Goal: Task Accomplishment & Management: Manage account settings

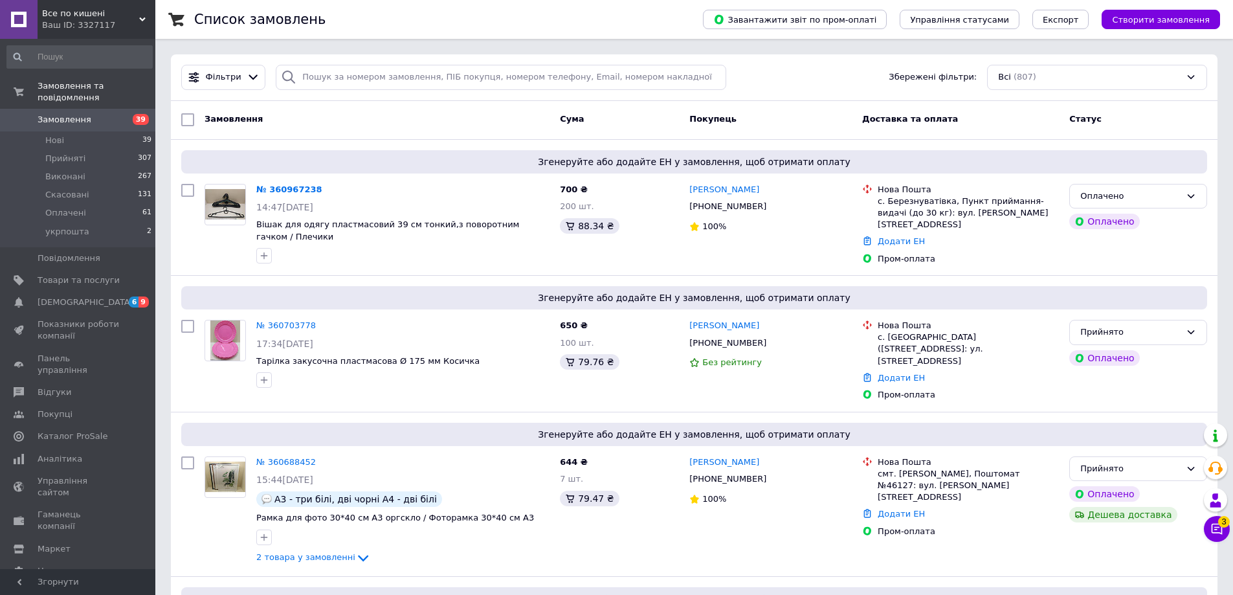
click at [80, 114] on span "Замовлення" at bounding box center [65, 120] width 54 height 12
click at [106, 114] on span "Замовлення" at bounding box center [79, 120] width 82 height 12
click at [69, 274] on span "Товари та послуги" at bounding box center [79, 280] width 82 height 12
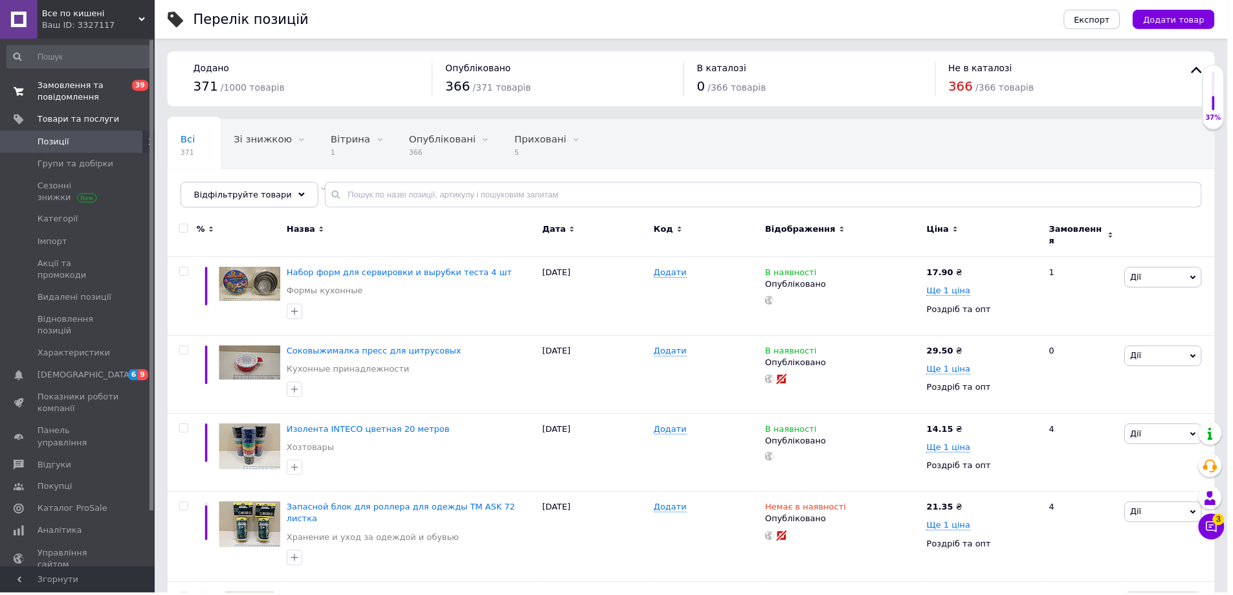
click at [95, 85] on span "Замовлення та повідомлення" at bounding box center [79, 91] width 82 height 23
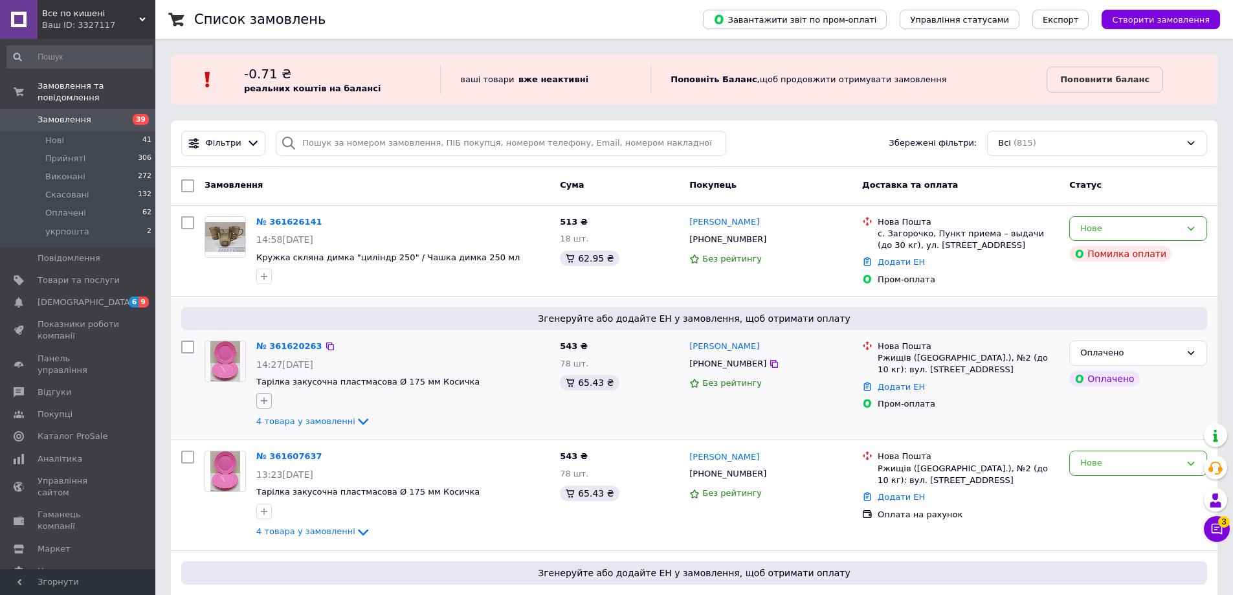
scroll to position [129, 0]
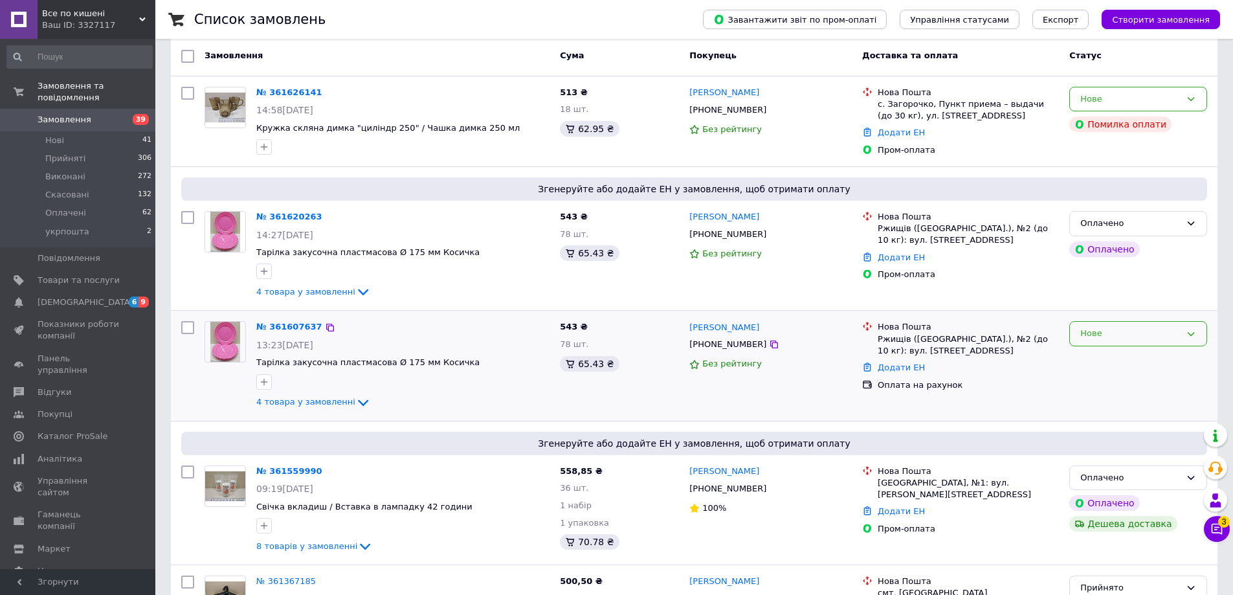
click at [1161, 341] on div "Нове" at bounding box center [1139, 333] width 138 height 25
click at [1125, 409] on li "Скасовано" at bounding box center [1138, 408] width 137 height 24
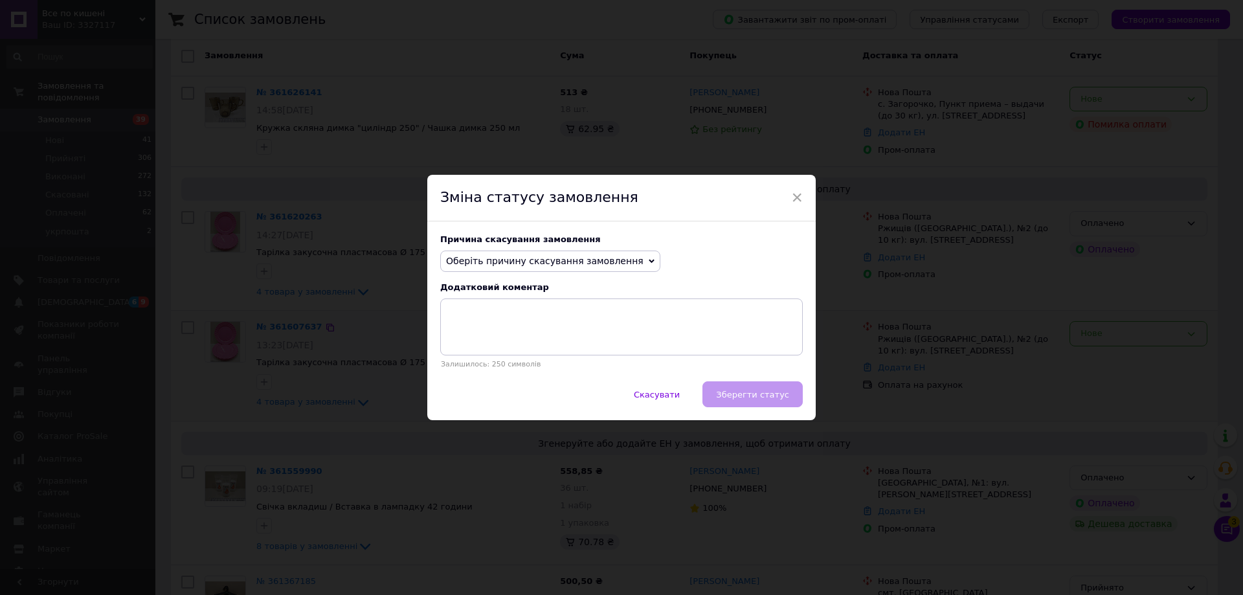
click at [574, 258] on span "Оберіть причину скасування замовлення" at bounding box center [544, 261] width 197 height 10
click at [502, 361] on li "Замовлення-дублікат" at bounding box center [550, 359] width 219 height 18
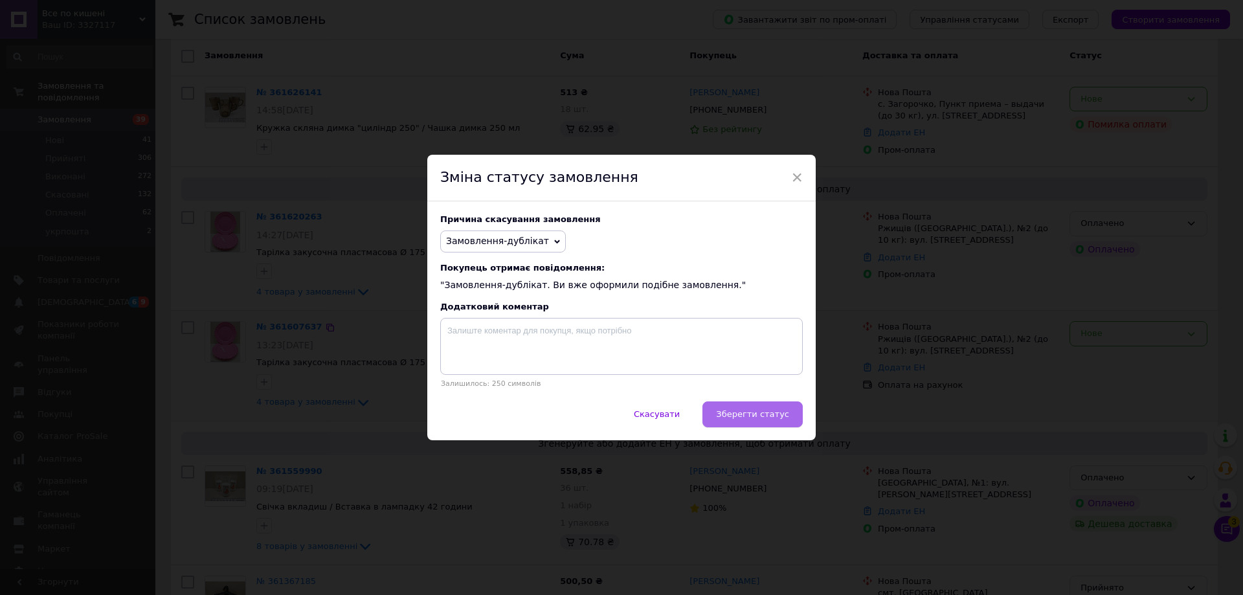
click at [761, 419] on span "Зберегти статус" at bounding box center [752, 414] width 73 height 10
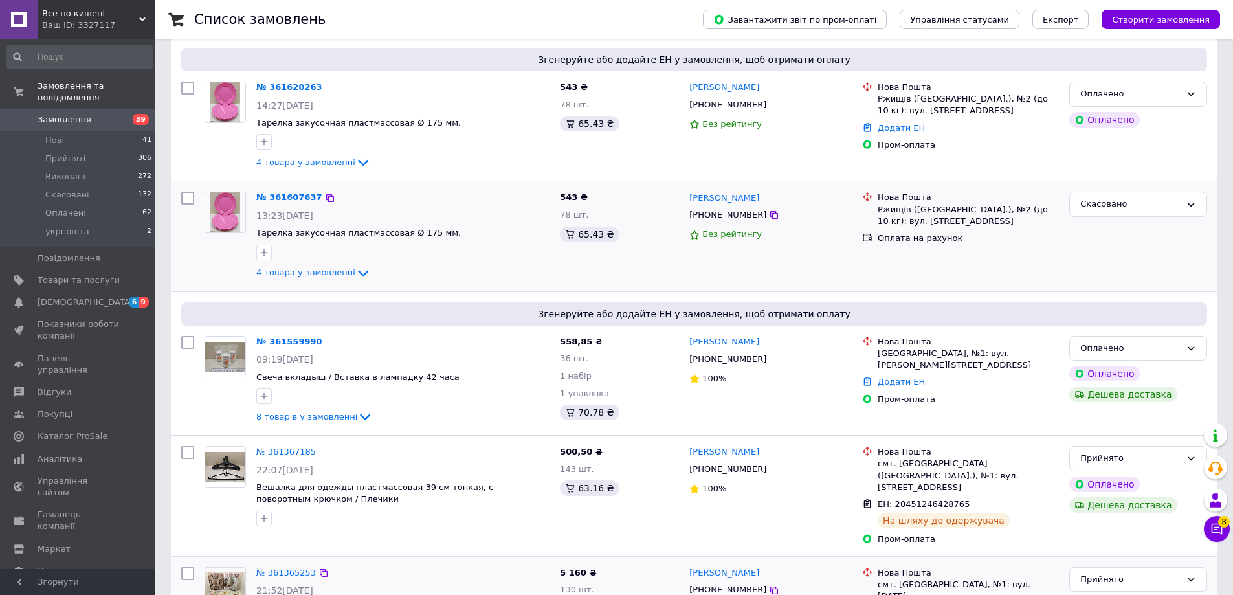
scroll to position [388, 0]
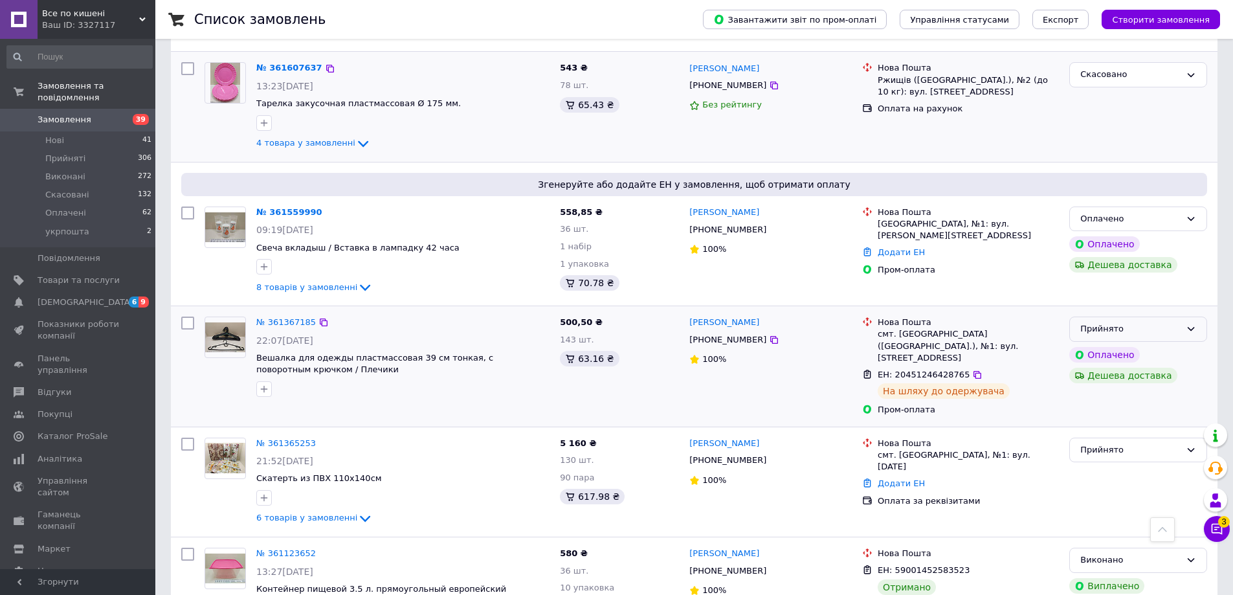
click at [1191, 330] on icon at bounding box center [1191, 330] width 7 height 4
click at [1125, 361] on li "Виконано" at bounding box center [1138, 356] width 137 height 24
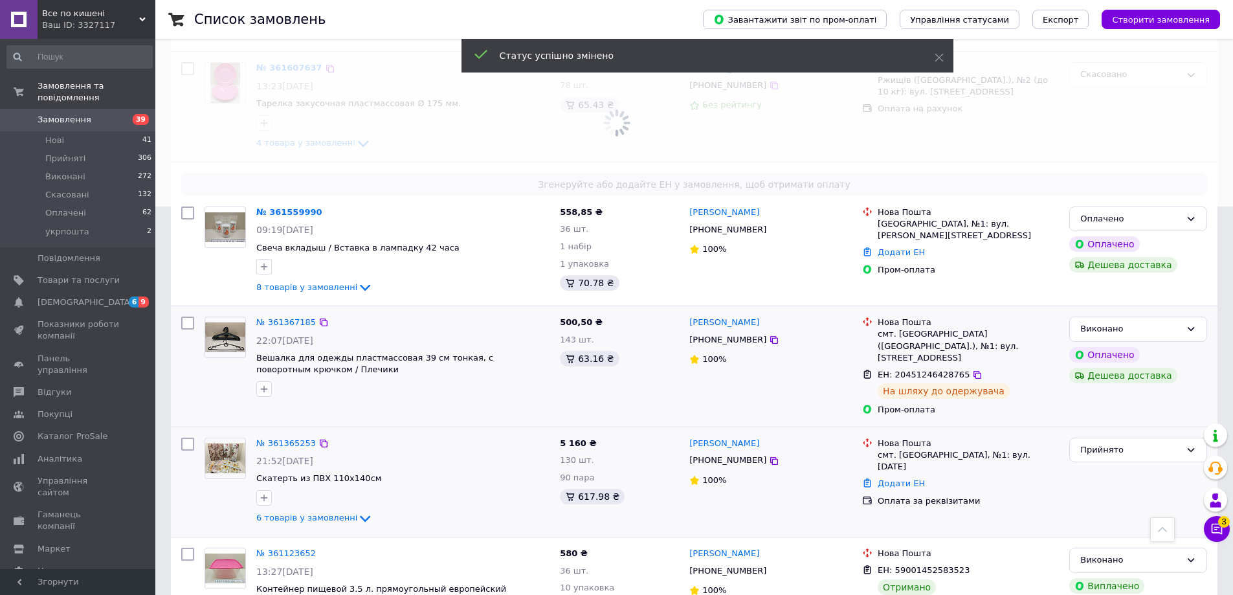
scroll to position [453, 0]
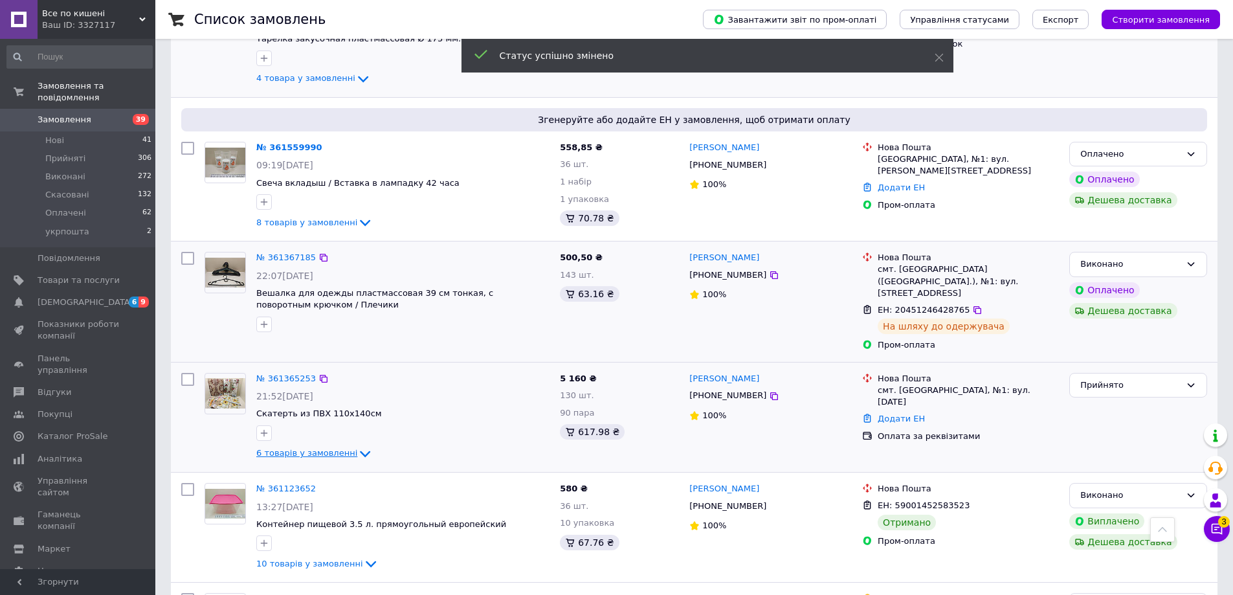
click at [330, 449] on span "6 товарів у замовленні" at bounding box center [306, 454] width 101 height 10
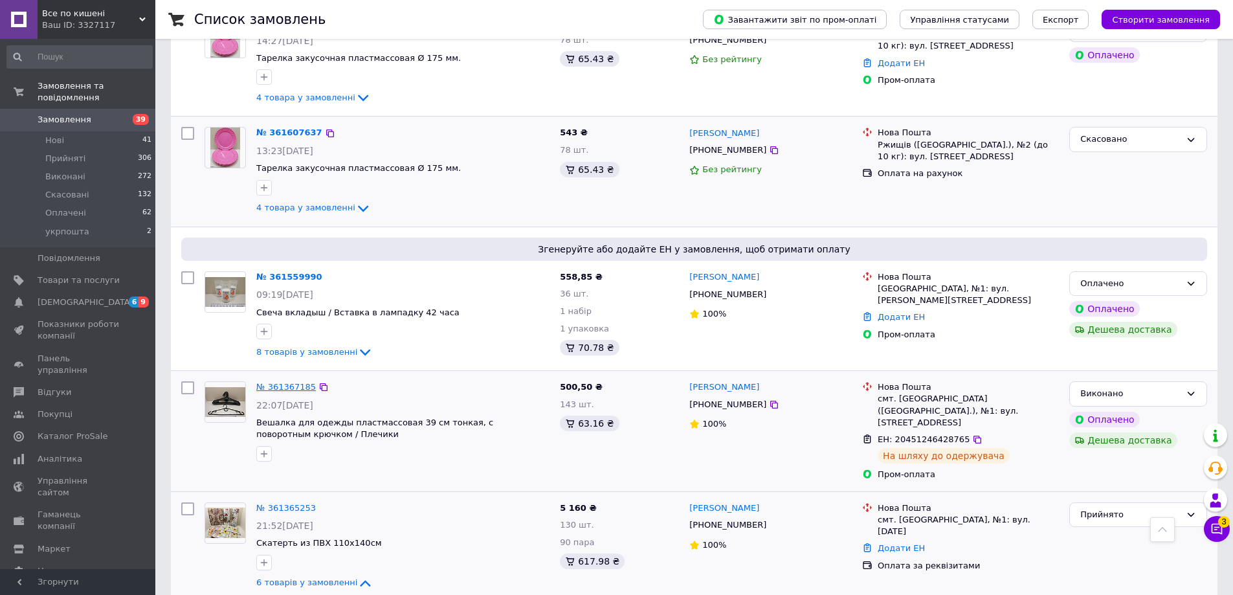
scroll to position [388, 0]
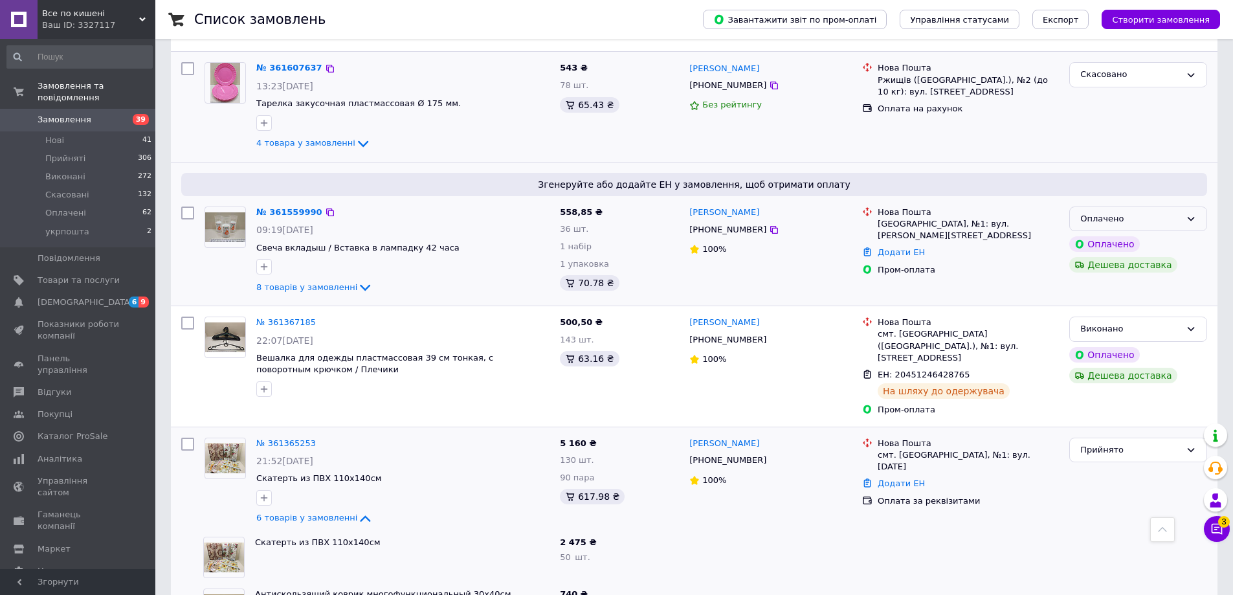
click at [1111, 221] on div "Оплачено" at bounding box center [1131, 219] width 100 height 14
click at [1090, 245] on li "Прийнято" at bounding box center [1138, 246] width 137 height 24
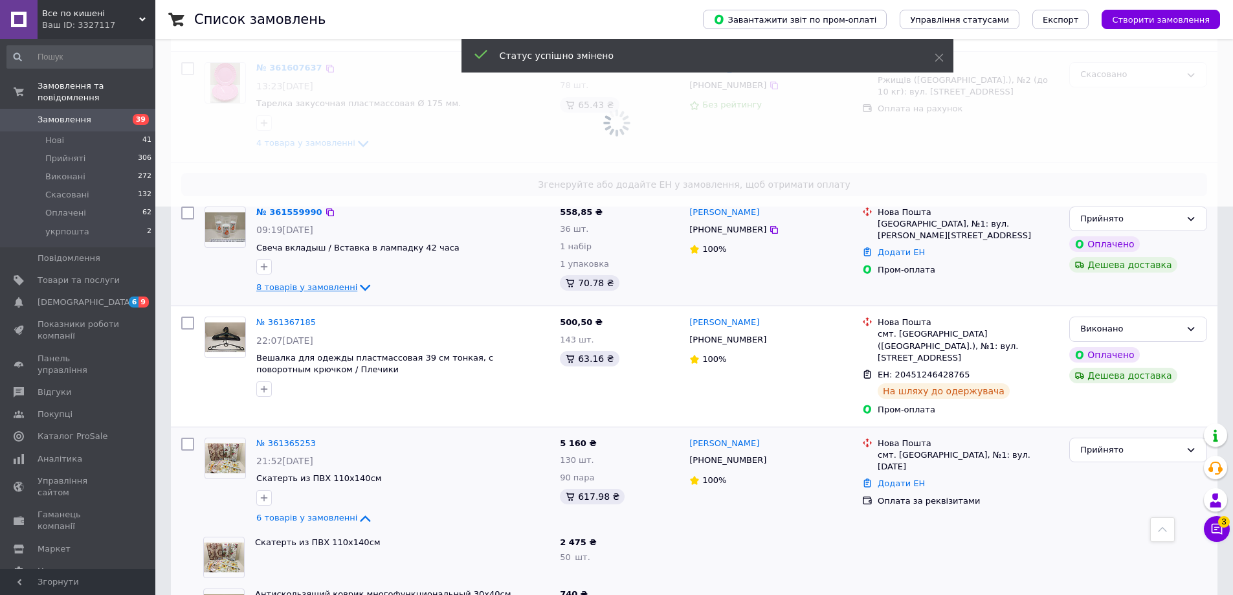
click at [341, 289] on span "8 товарів у замовленні" at bounding box center [306, 287] width 101 height 10
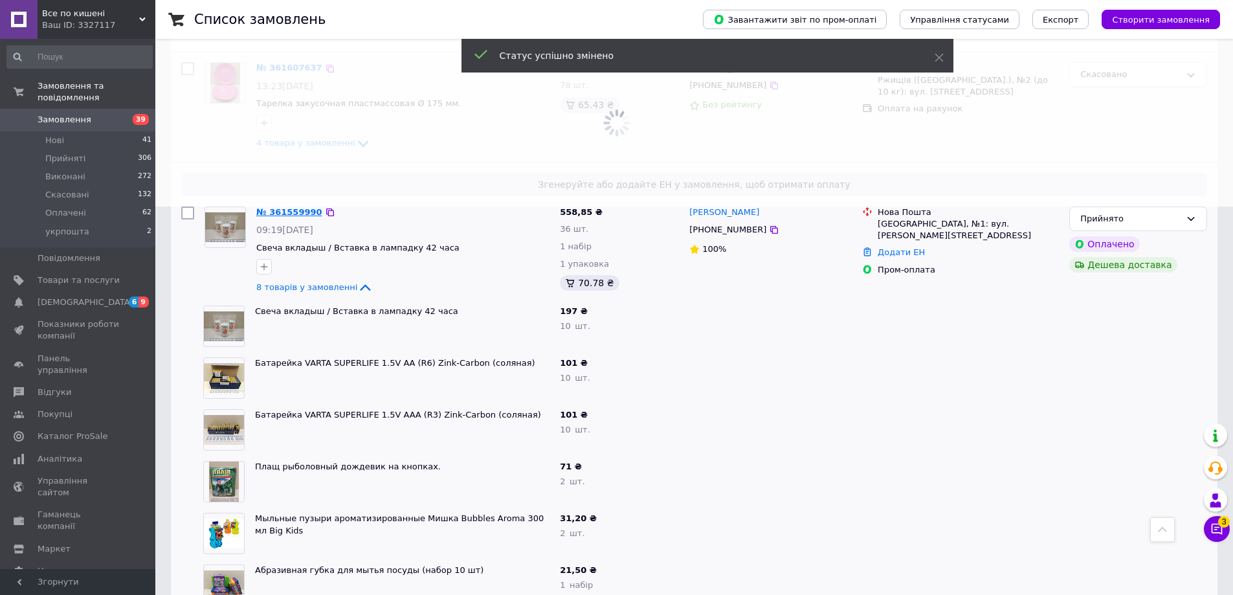
click at [300, 213] on link "№ 361559990" at bounding box center [289, 212] width 66 height 10
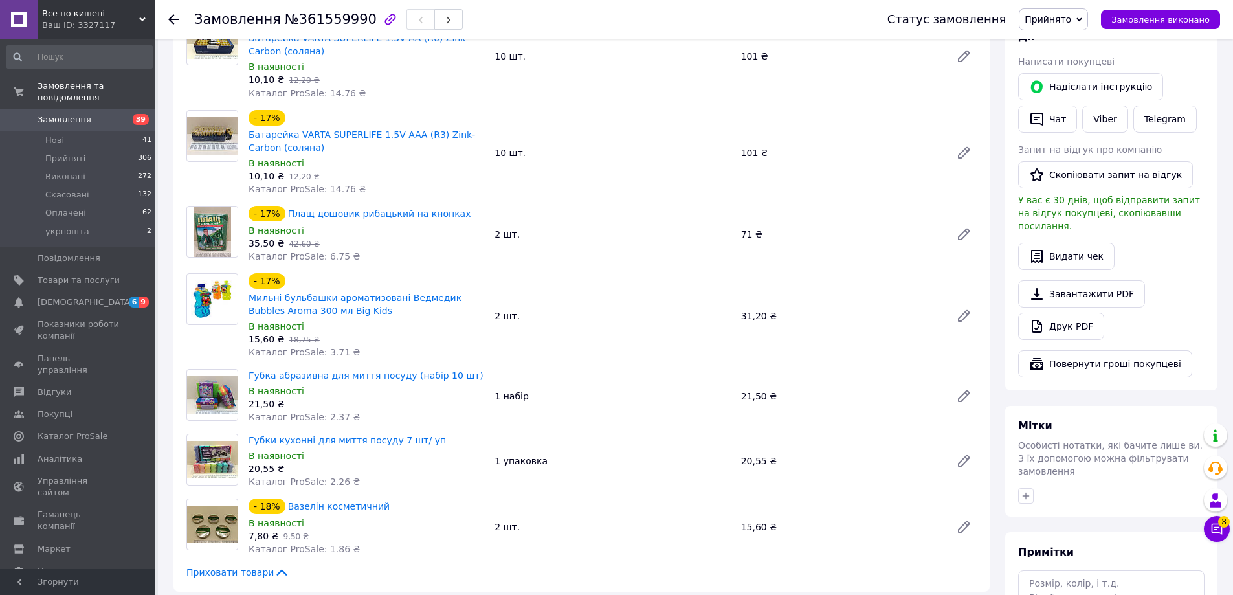
scroll to position [324, 0]
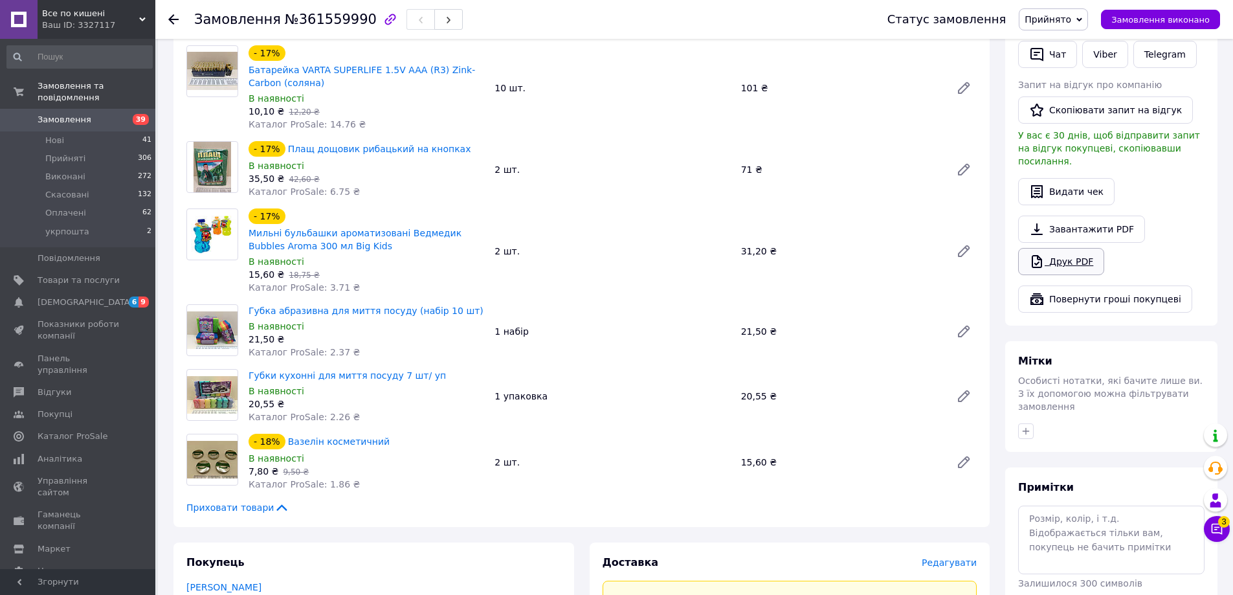
click at [1081, 248] on link "Друк PDF" at bounding box center [1061, 261] width 86 height 27
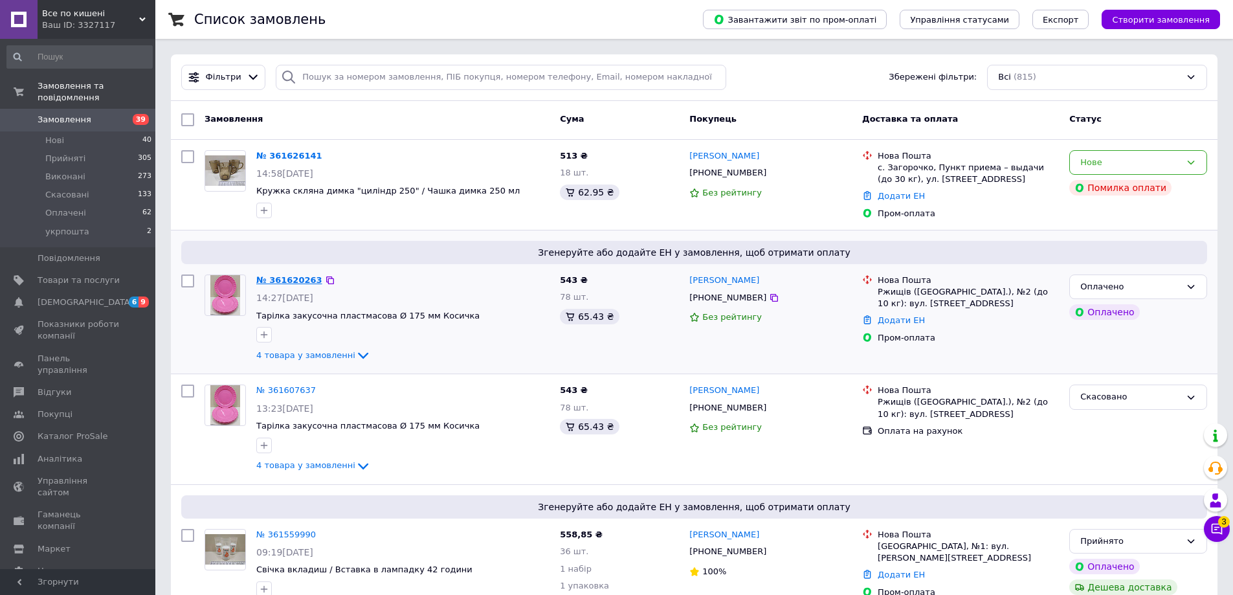
click at [298, 282] on link "№ 361620263" at bounding box center [289, 280] width 66 height 10
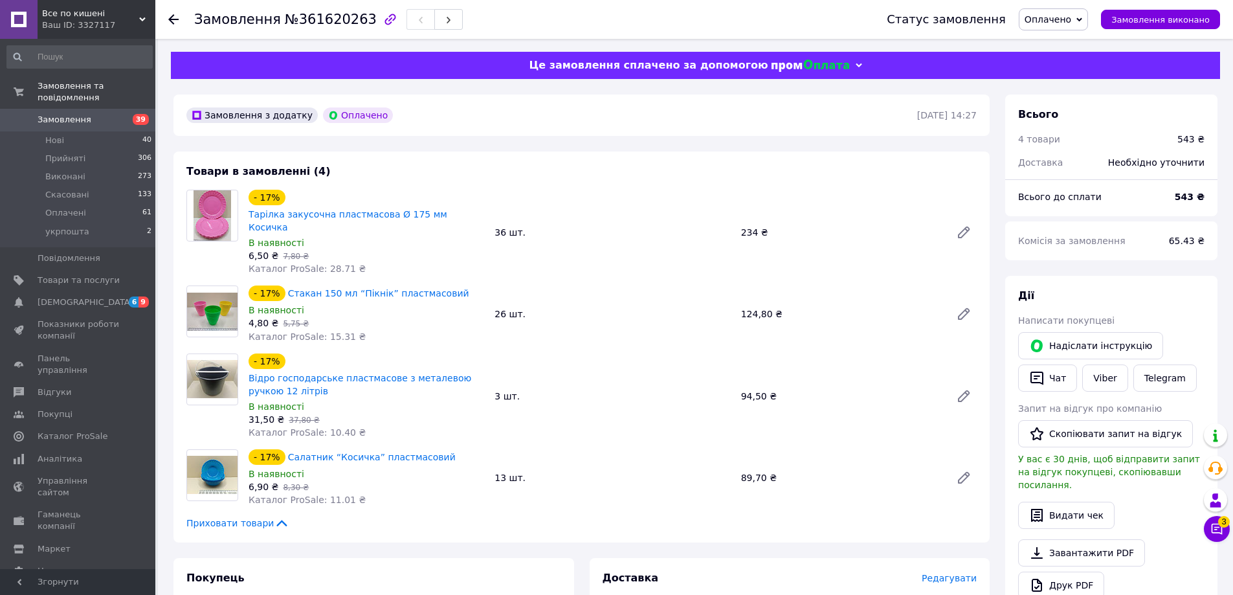
scroll to position [129, 0]
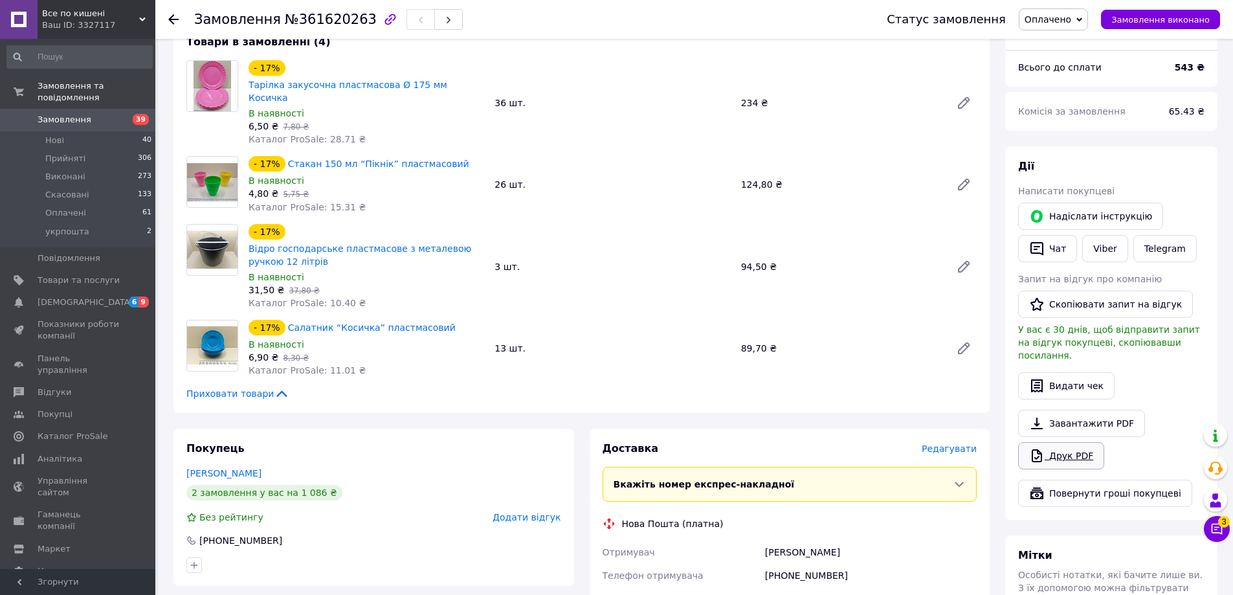
click at [1064, 442] on link "Друк PDF" at bounding box center [1061, 455] width 86 height 27
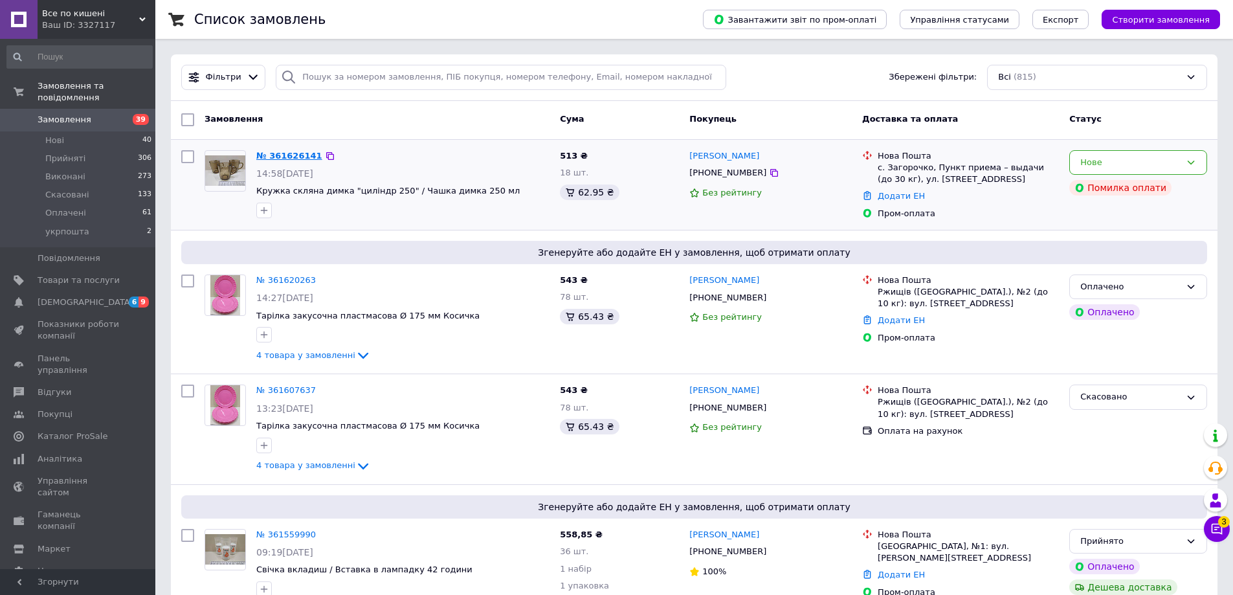
click at [280, 156] on link "№ 361626141" at bounding box center [289, 156] width 66 height 10
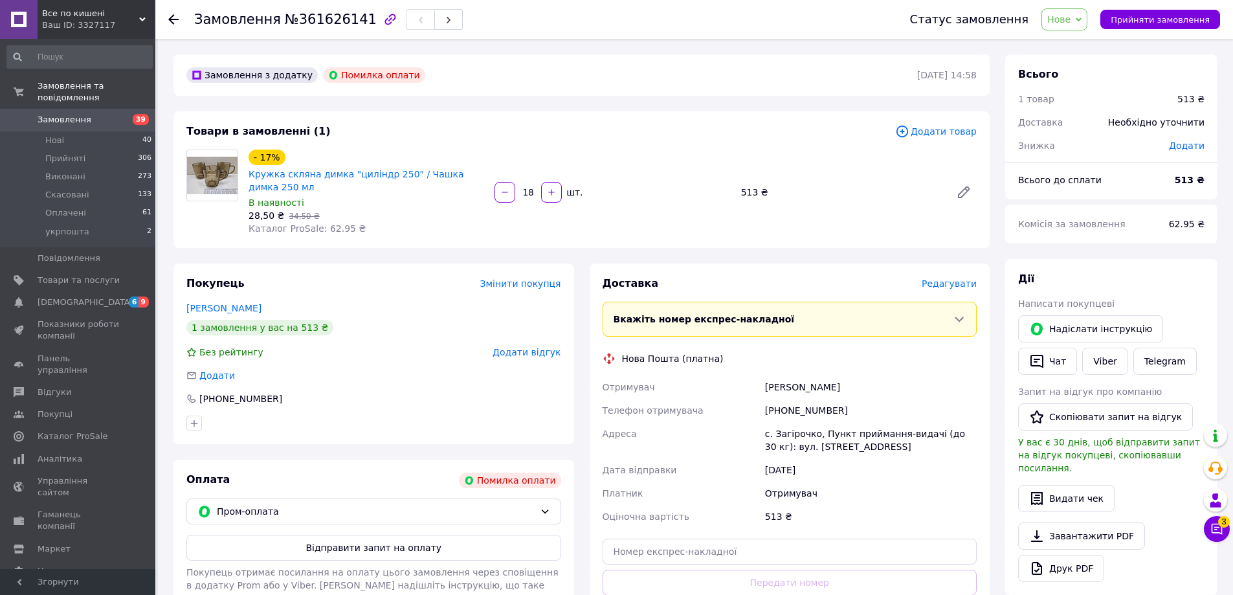
scroll to position [129, 0]
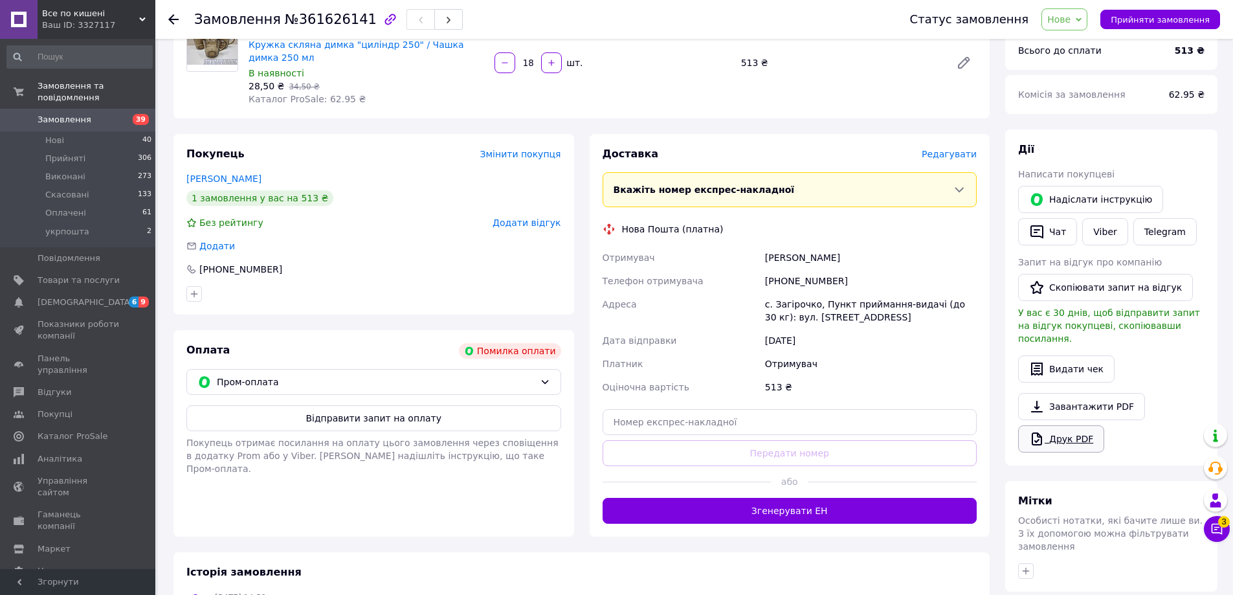
click at [1044, 431] on icon at bounding box center [1037, 439] width 16 height 16
click at [335, 422] on button "Відправити запит на оплату" at bounding box center [373, 418] width 375 height 26
click at [89, 114] on span "Замовлення" at bounding box center [79, 120] width 82 height 12
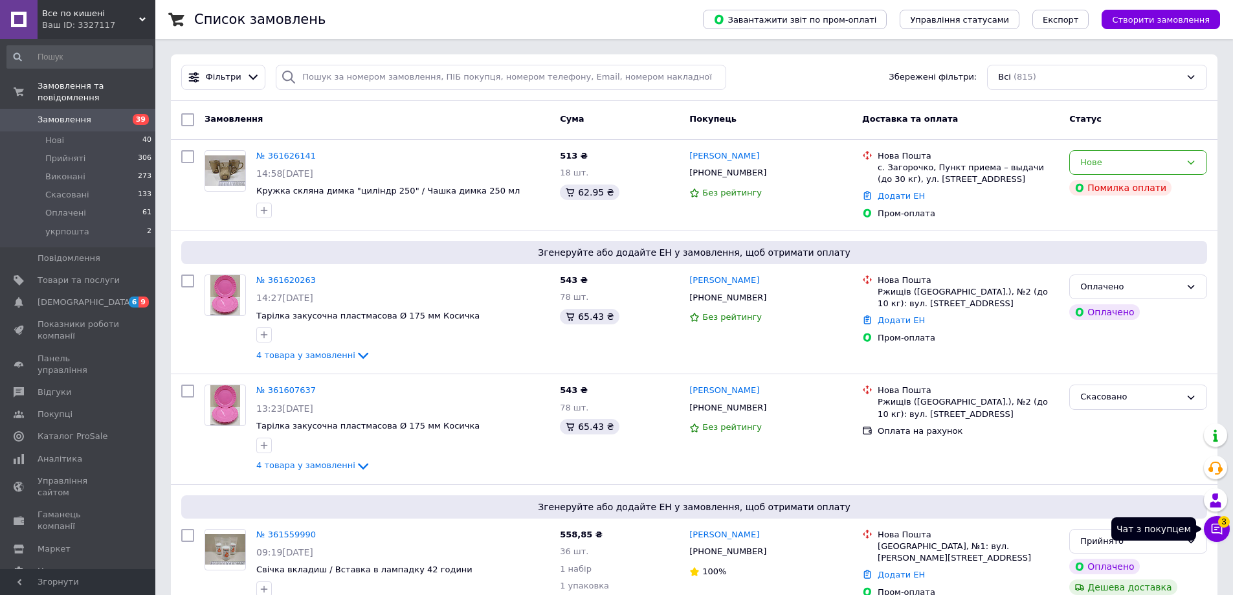
click at [1223, 530] on icon at bounding box center [1217, 528] width 13 height 13
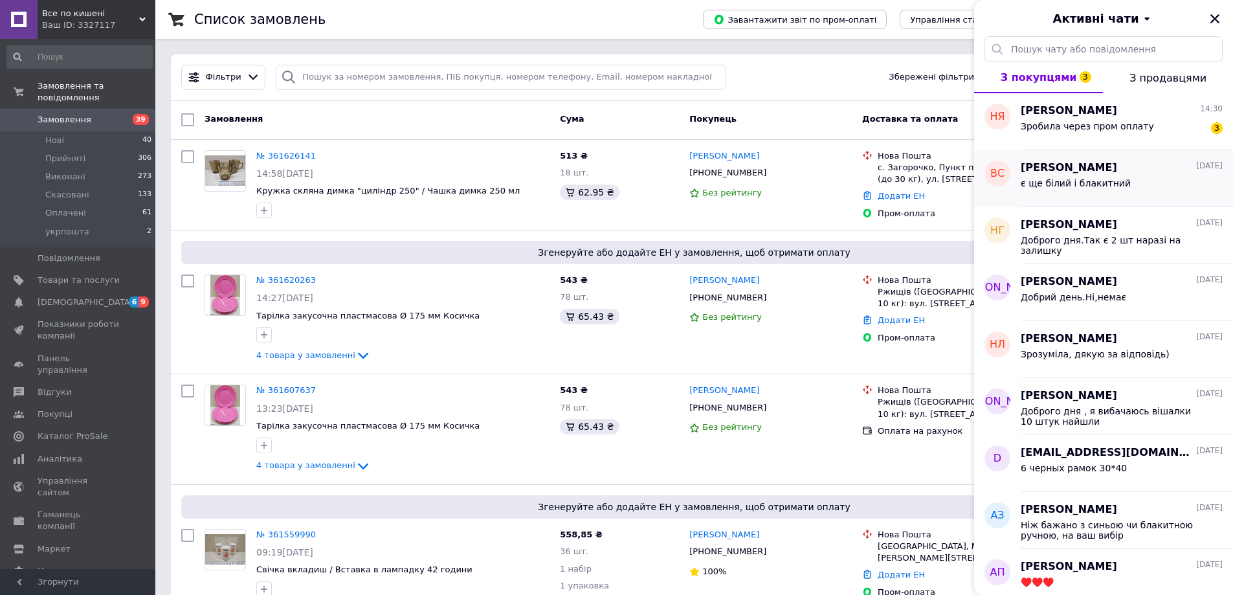
click at [1123, 173] on div "Валентина Седень 08.09.2025" at bounding box center [1122, 168] width 202 height 15
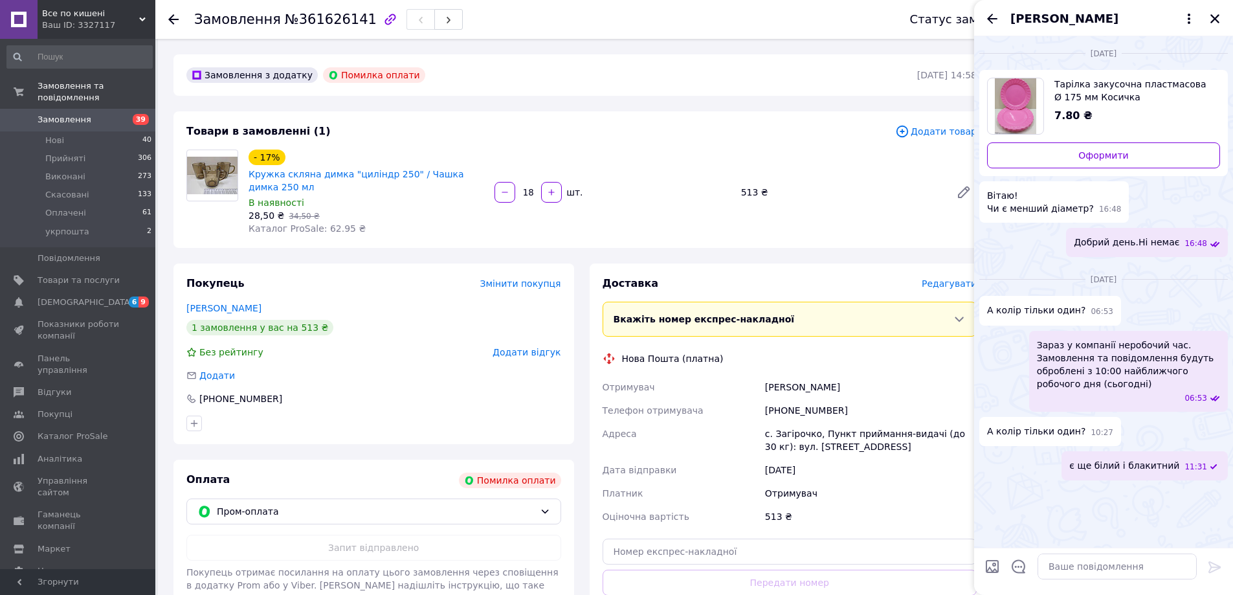
click at [986, 19] on icon "Назад" at bounding box center [993, 19] width 16 height 16
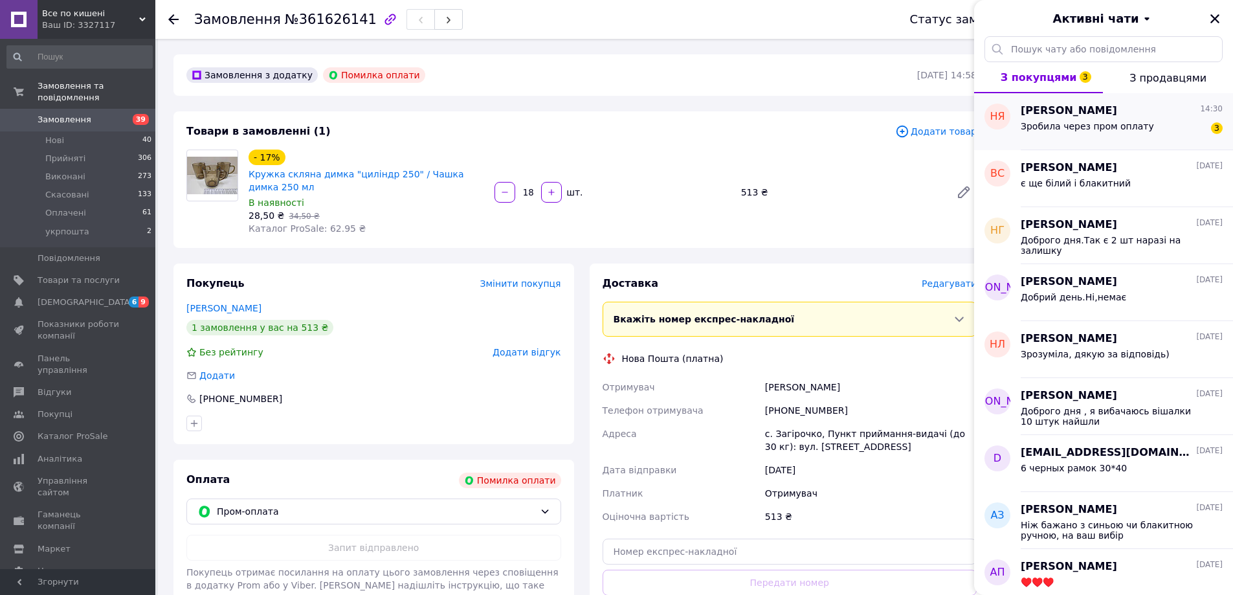
click at [1103, 119] on div "Зробила через пром оплату 3" at bounding box center [1122, 128] width 202 height 21
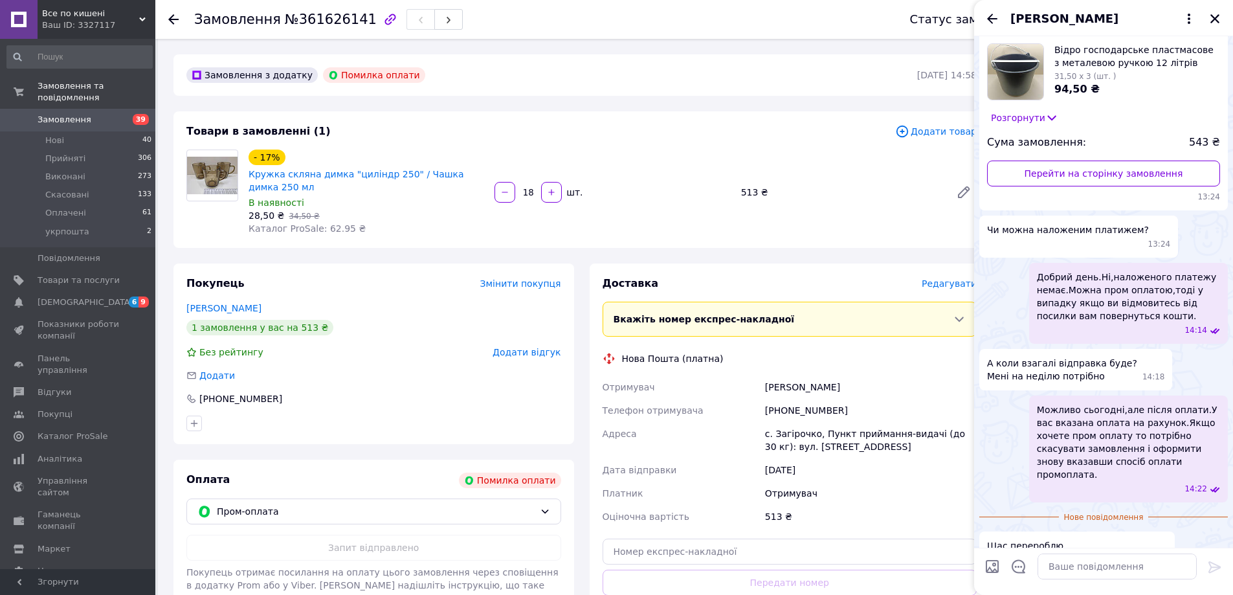
scroll to position [334, 0]
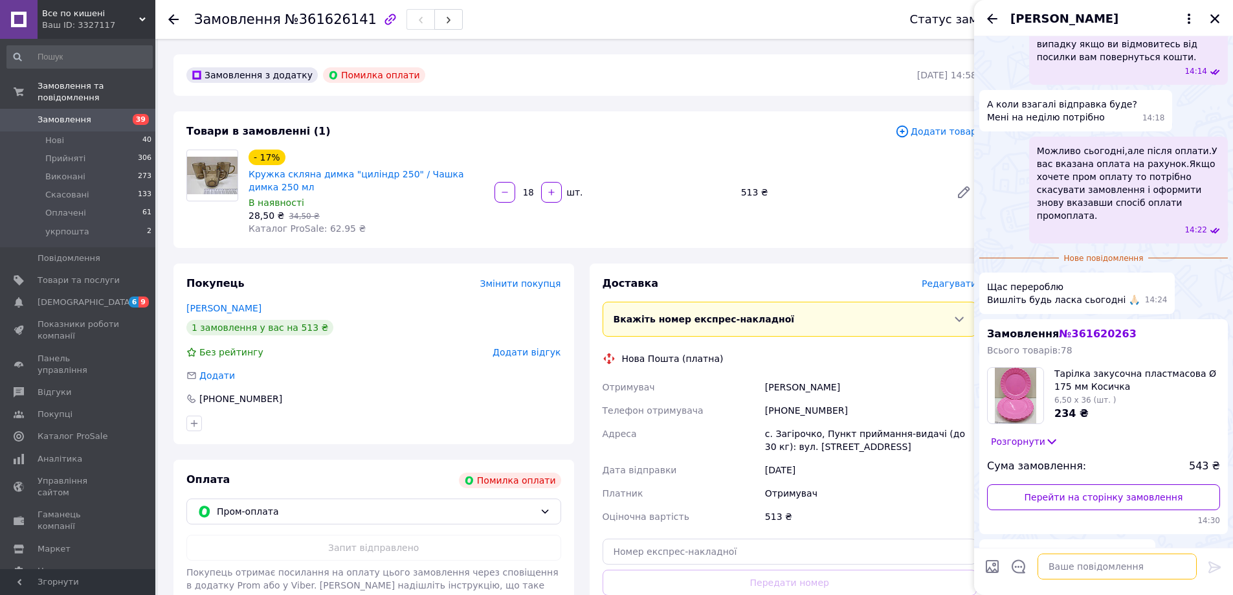
click at [1090, 575] on textarea at bounding box center [1117, 567] width 159 height 26
type textarea "отримали"
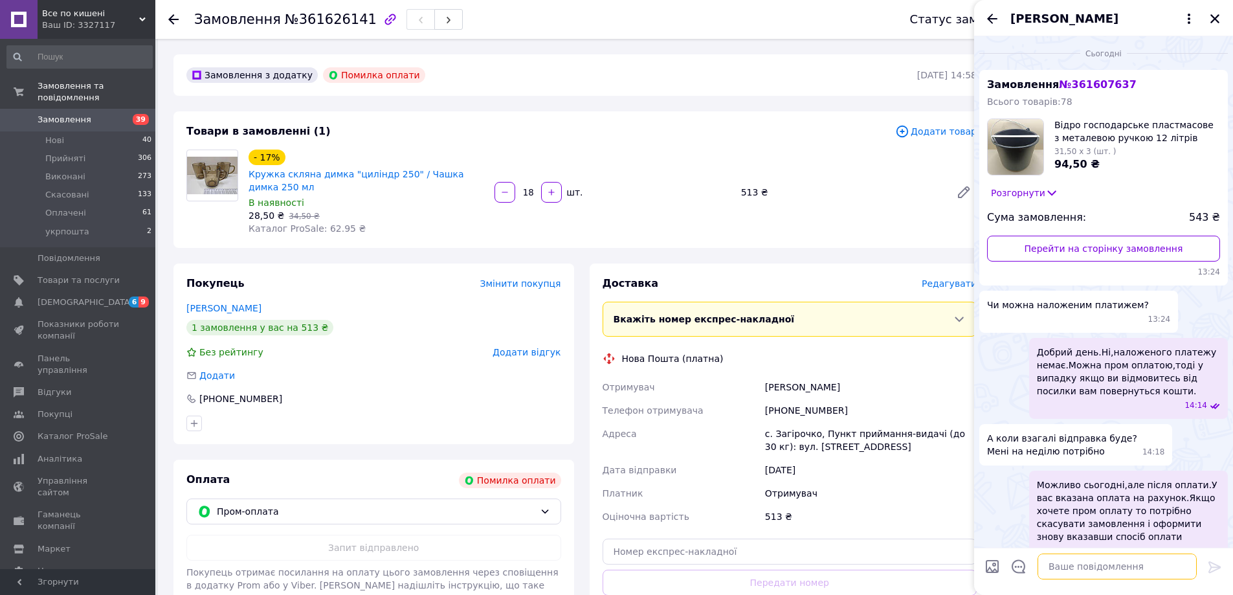
scroll to position [345, 0]
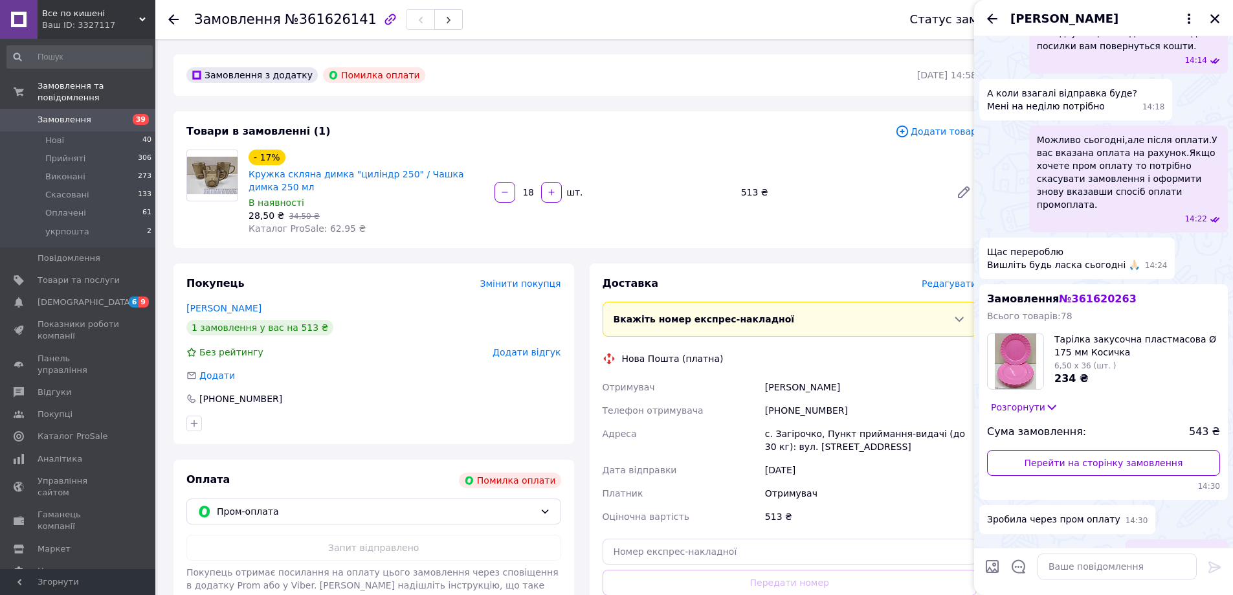
click at [1031, 400] on button "Розгорнути" at bounding box center [1024, 407] width 75 height 14
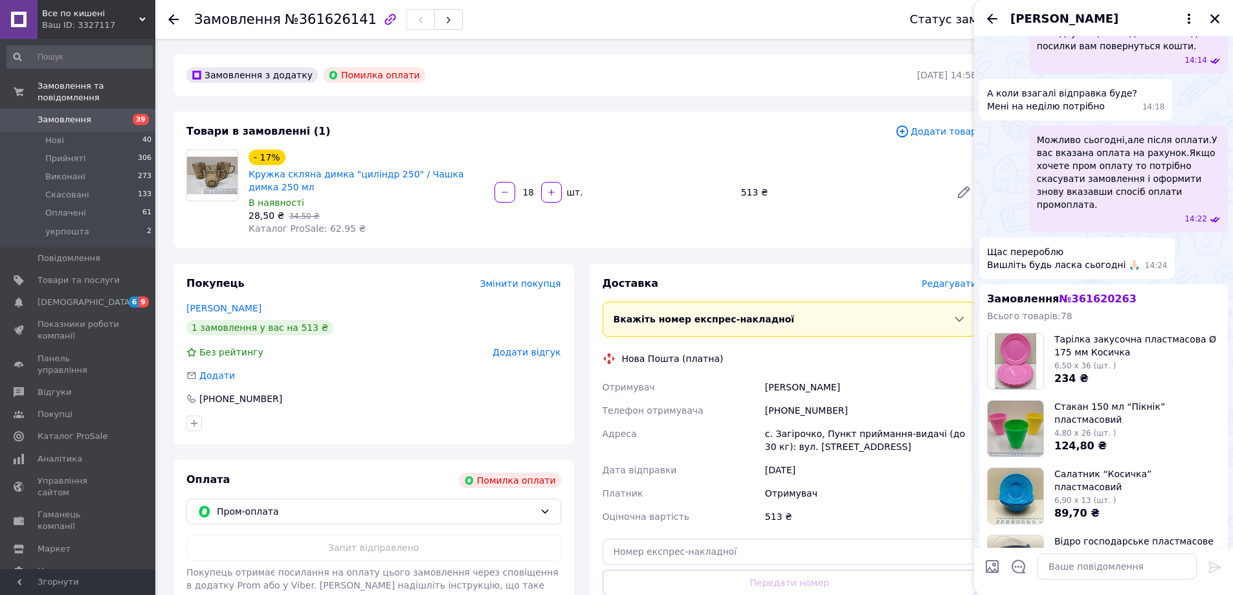
scroll to position [539, 0]
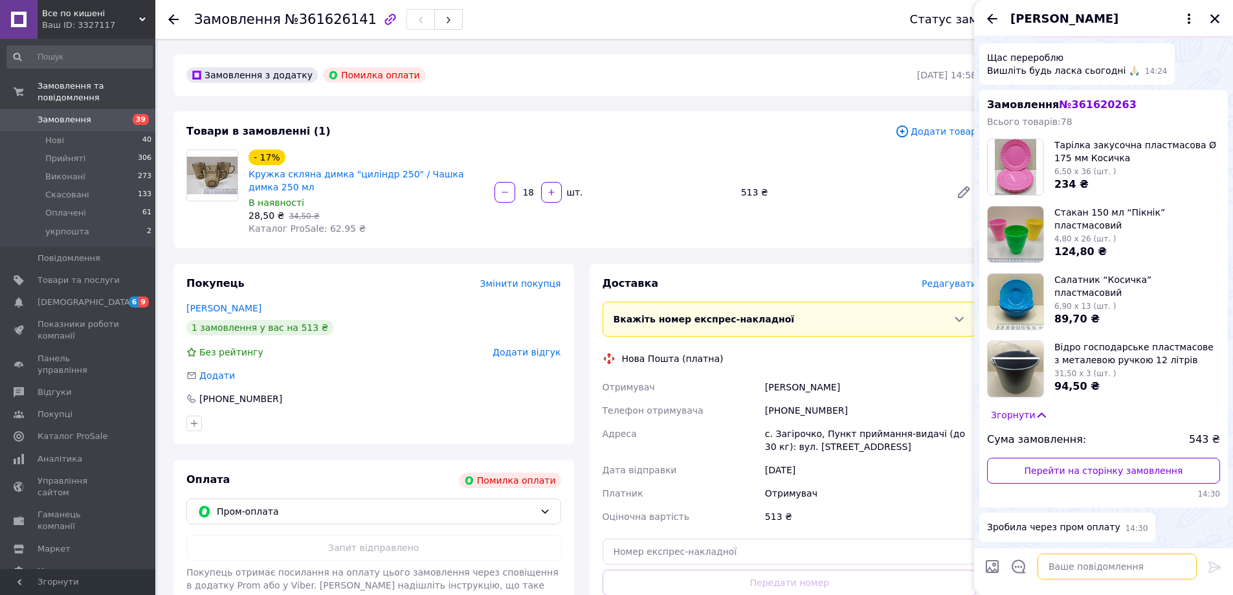
click at [1048, 570] on textarea at bounding box center [1117, 567] width 159 height 26
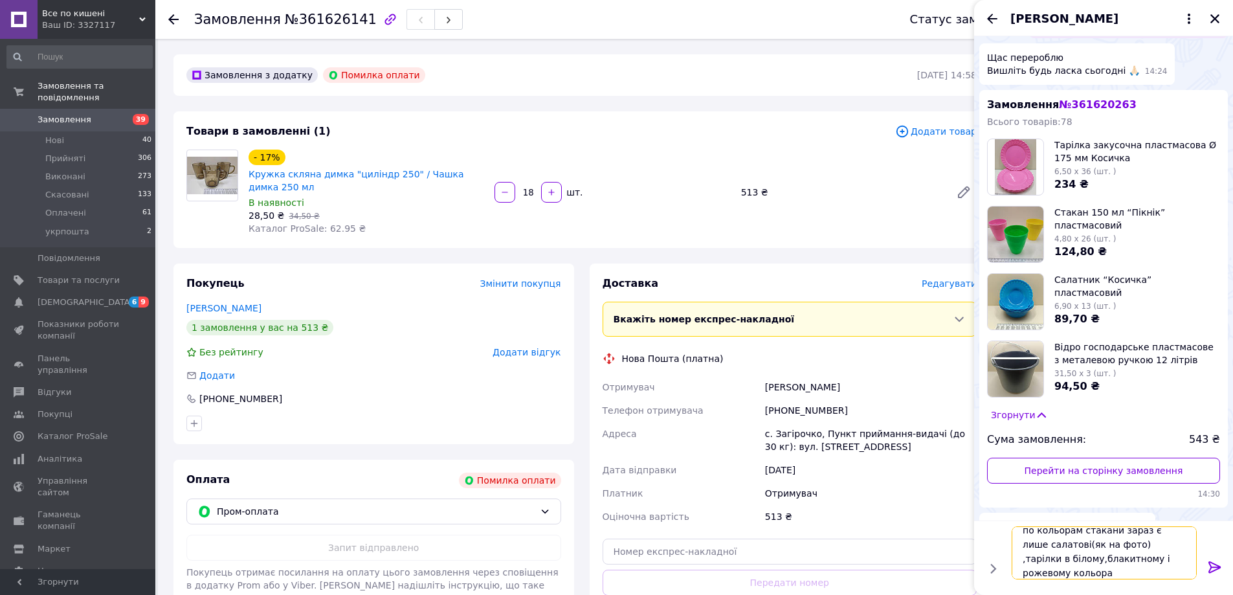
scroll to position [1, 0]
type textarea "по кольорам стакани зараз є лише салатові(як на фото) ,тарілки в білому,блакитн…"
click at [1218, 561] on icon at bounding box center [1215, 567] width 16 height 16
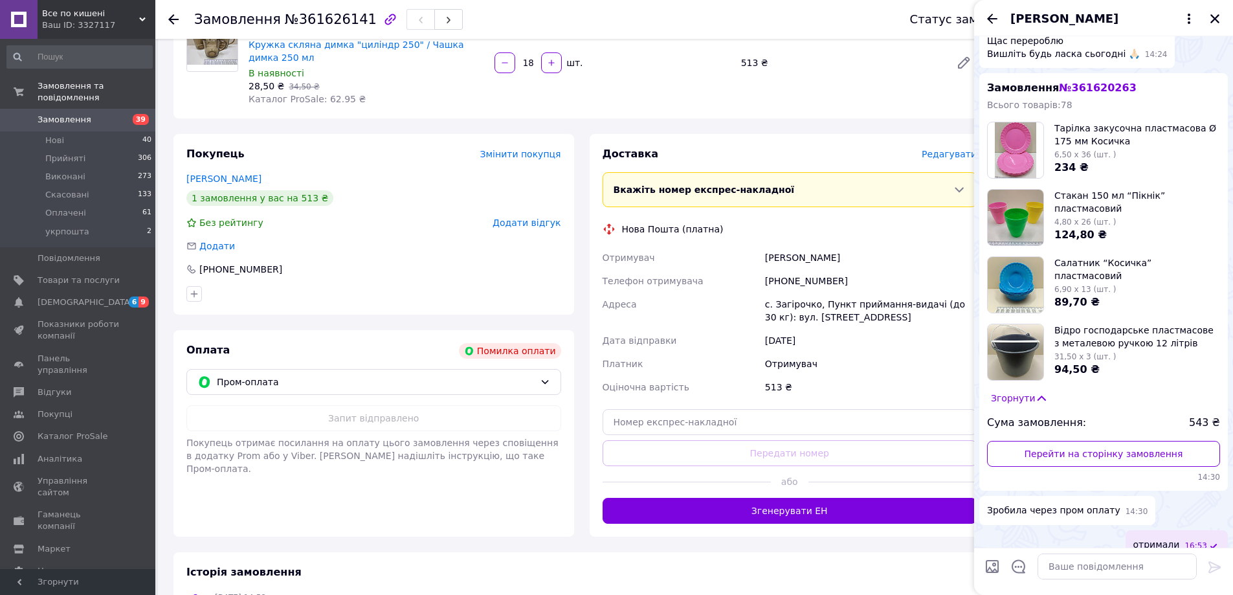
scroll to position [621, 0]
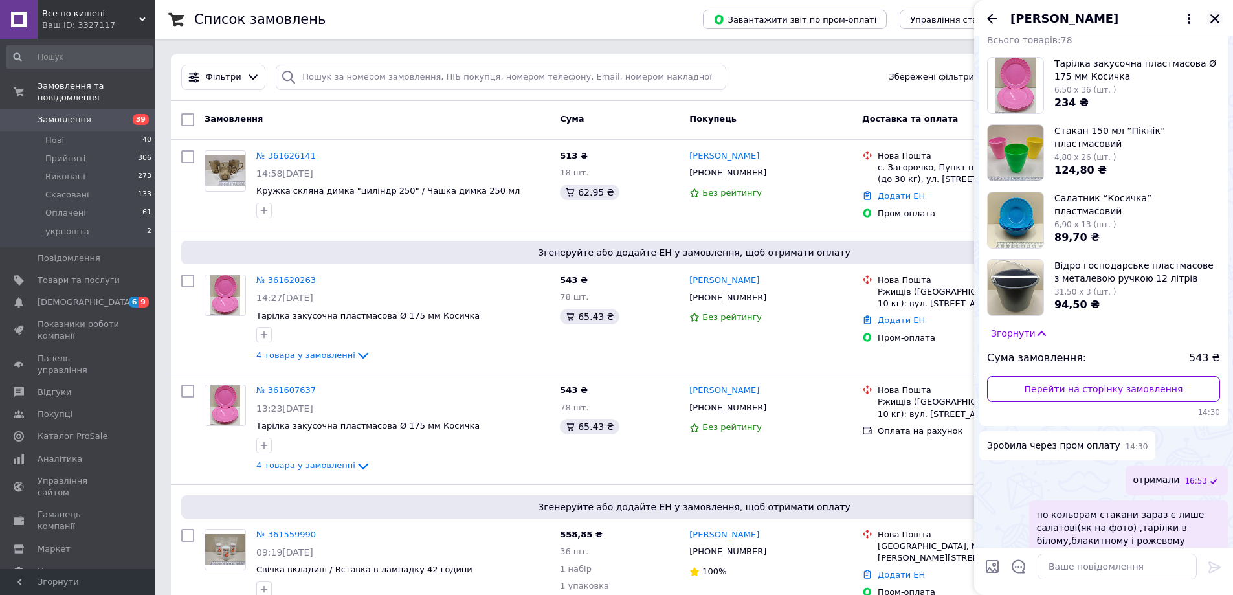
click at [1214, 23] on icon "Закрити" at bounding box center [1215, 19] width 12 height 12
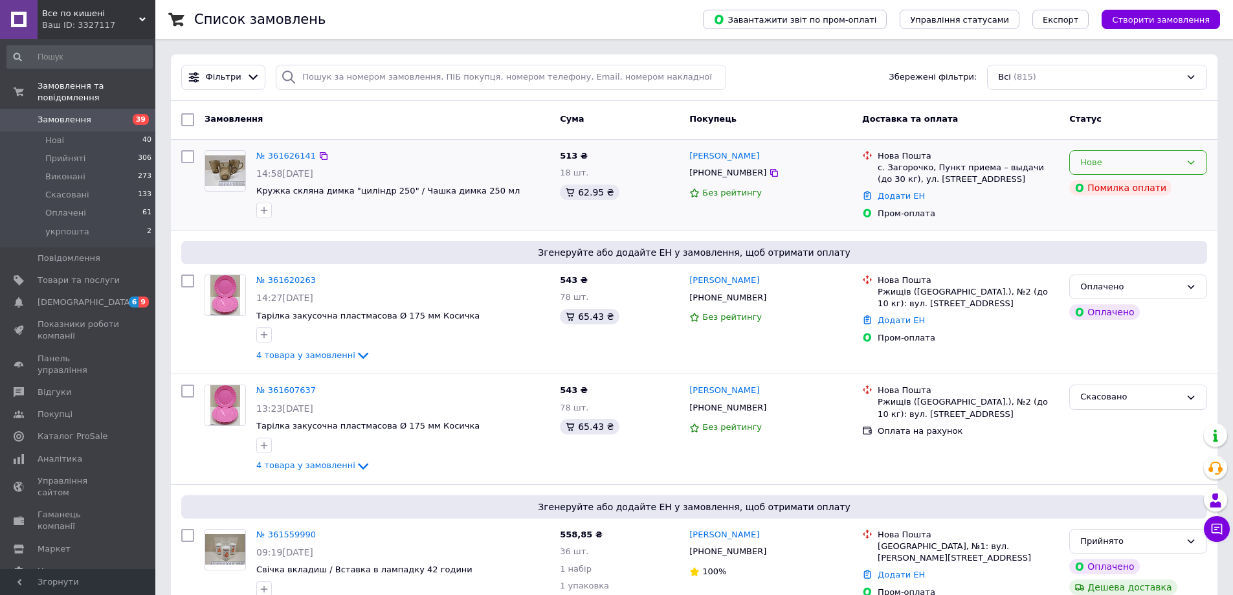
click at [1169, 167] on div "Нове" at bounding box center [1131, 163] width 100 height 14
click at [1122, 192] on li "Прийнято" at bounding box center [1138, 189] width 137 height 24
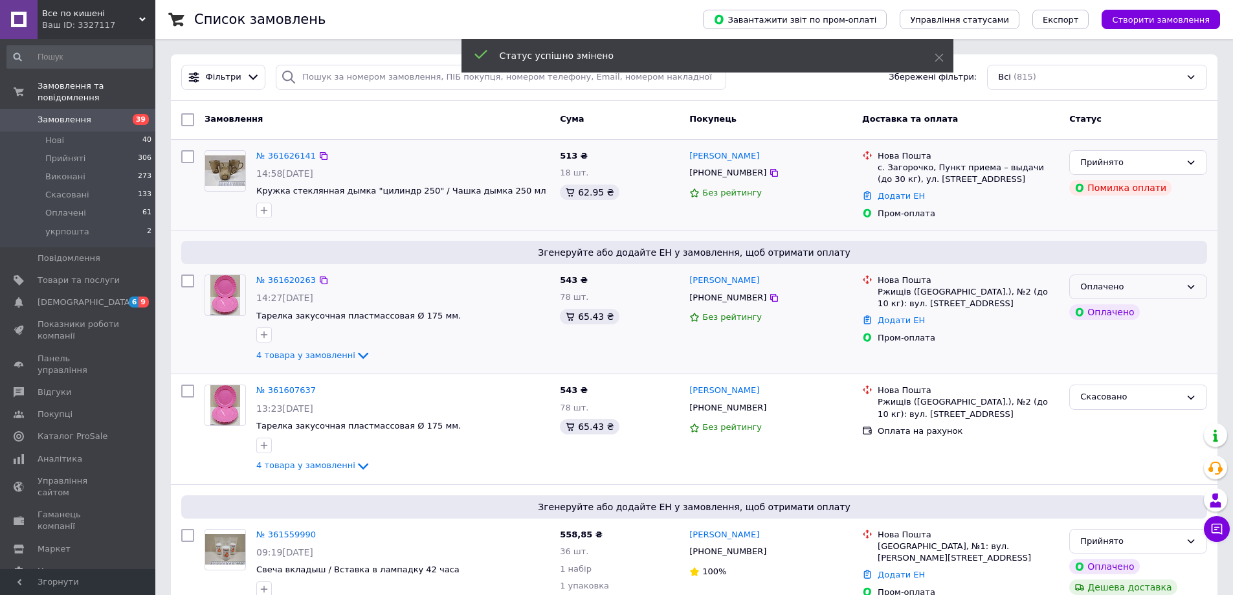
click at [1114, 296] on div "Оплачено" at bounding box center [1139, 286] width 138 height 25
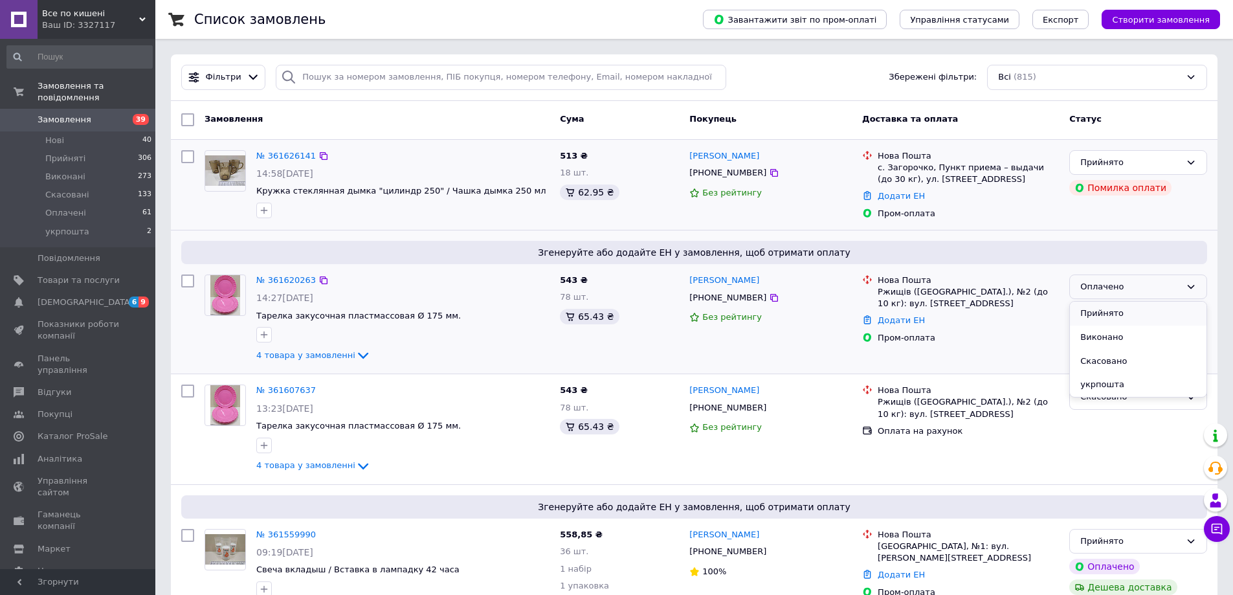
click at [1104, 317] on li "Прийнято" at bounding box center [1138, 314] width 137 height 24
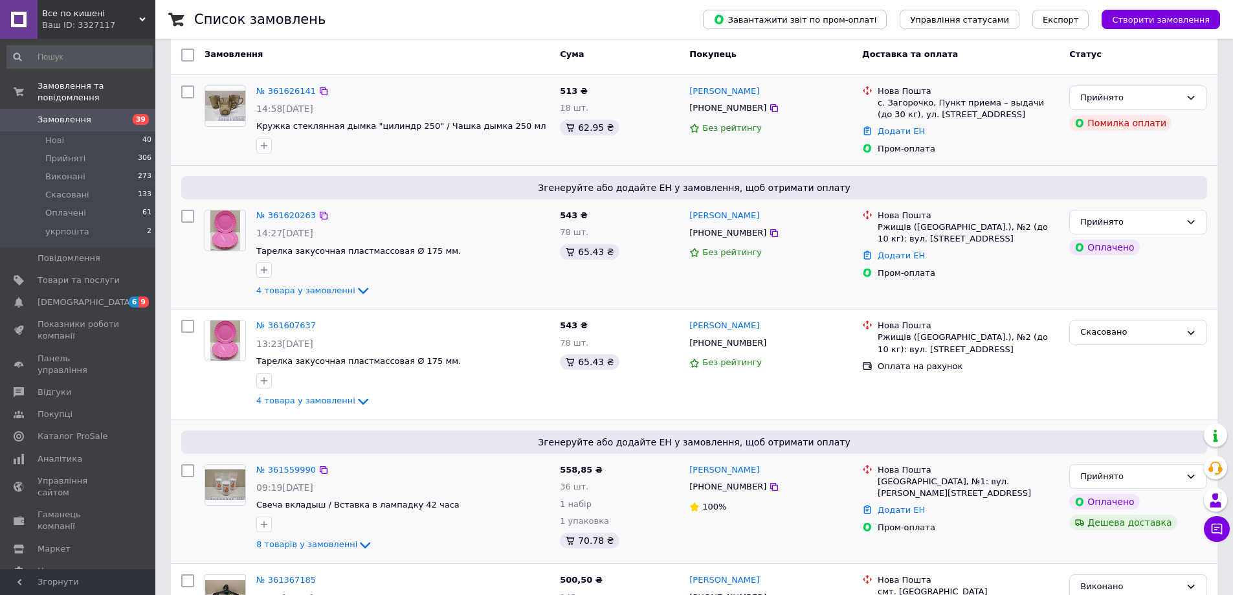
scroll to position [194, 0]
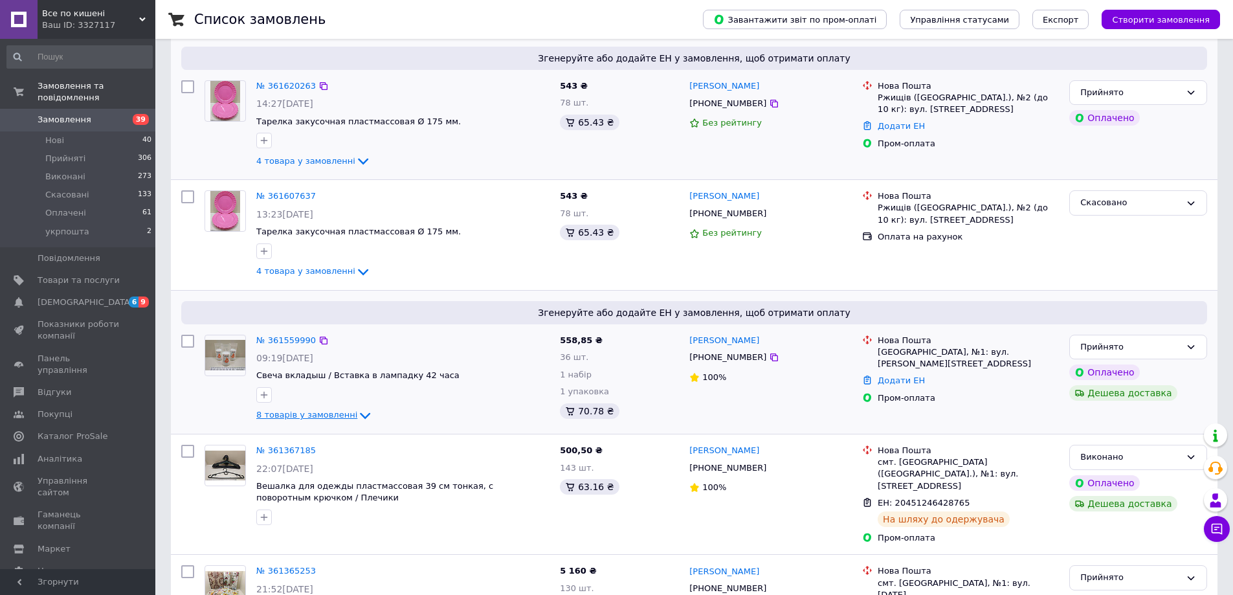
click at [325, 415] on span "8 товарів у замовленні" at bounding box center [306, 415] width 101 height 10
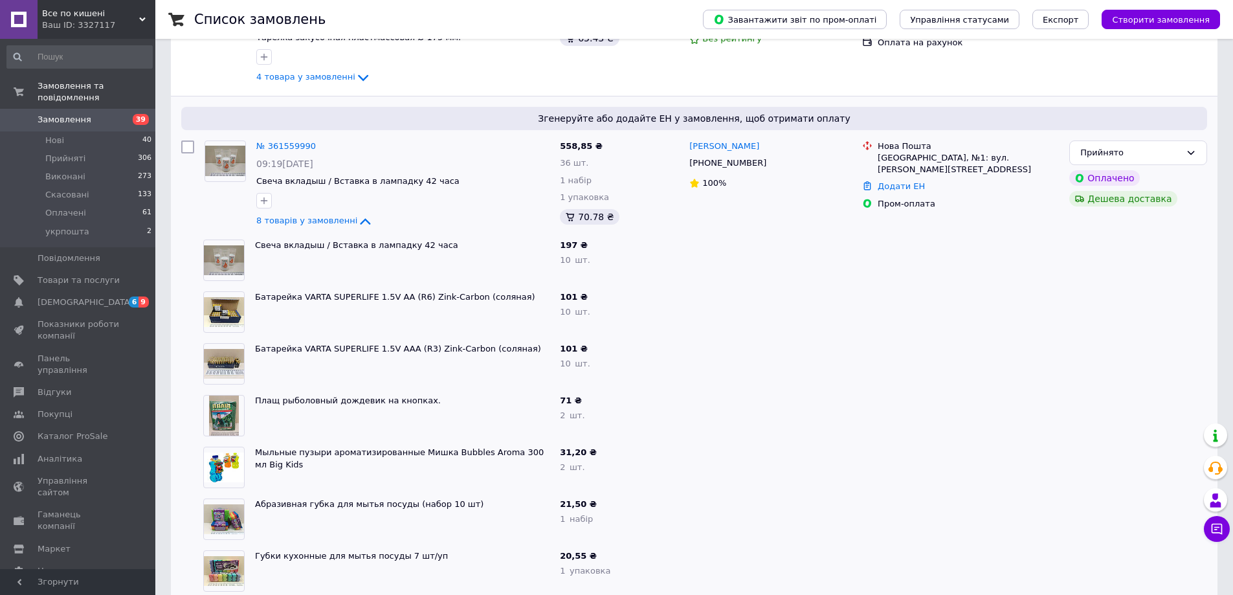
scroll to position [453, 0]
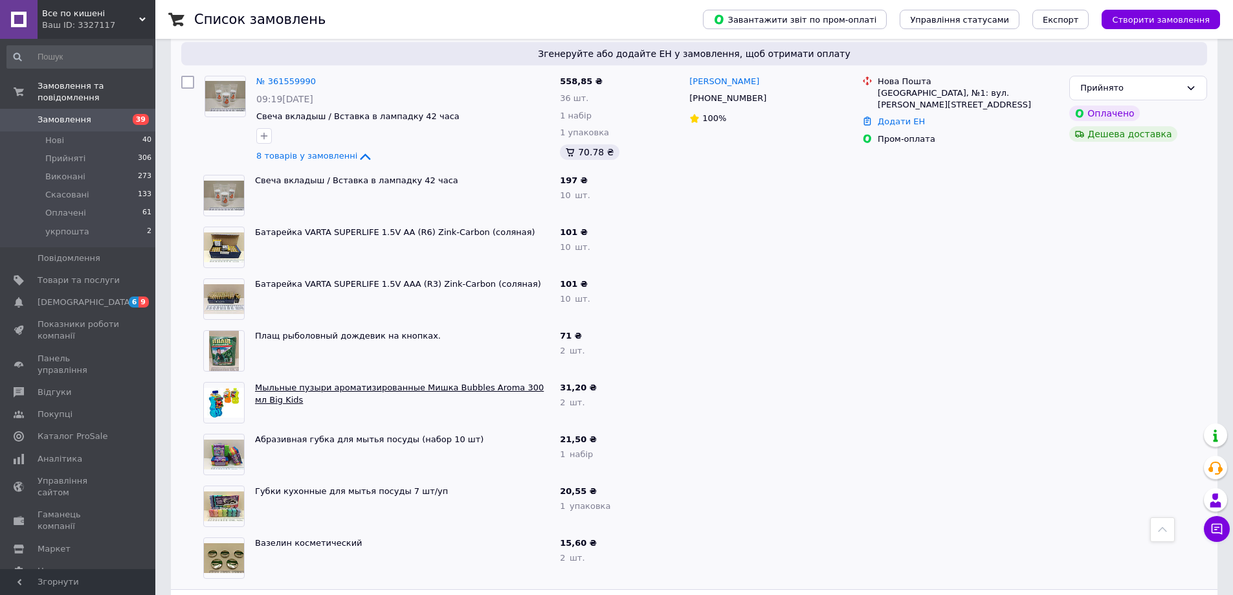
click at [479, 392] on link "Мыльные пузыри ароматизированные Мишка Bubbles Aroma 300 мл Big Kids" at bounding box center [399, 394] width 289 height 22
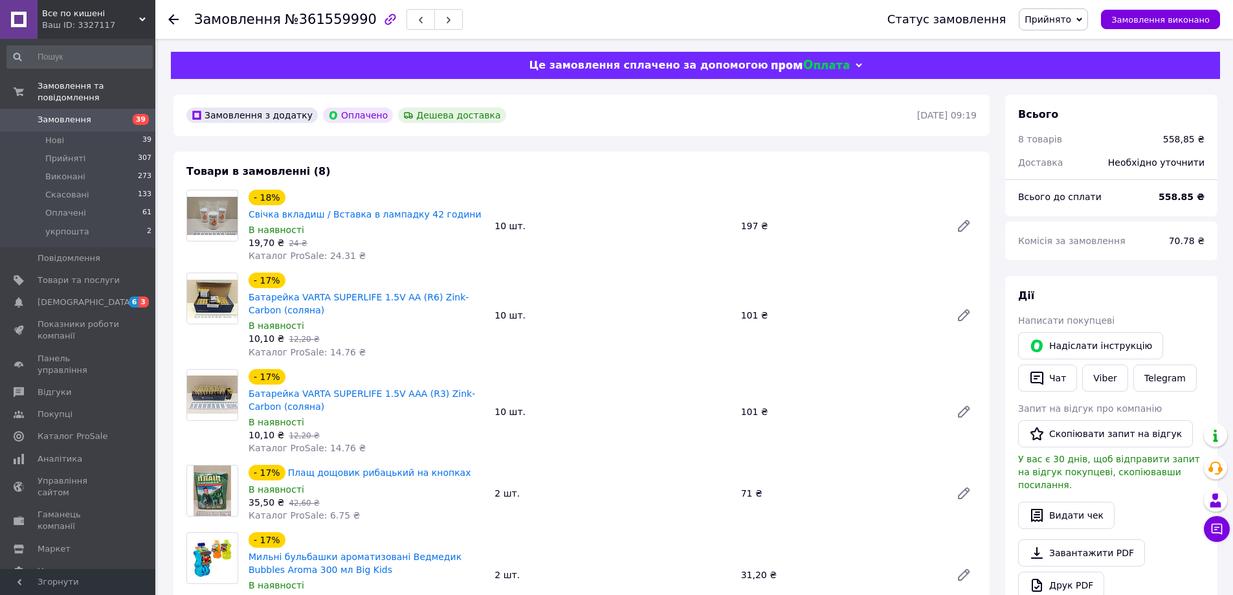
scroll to position [129, 0]
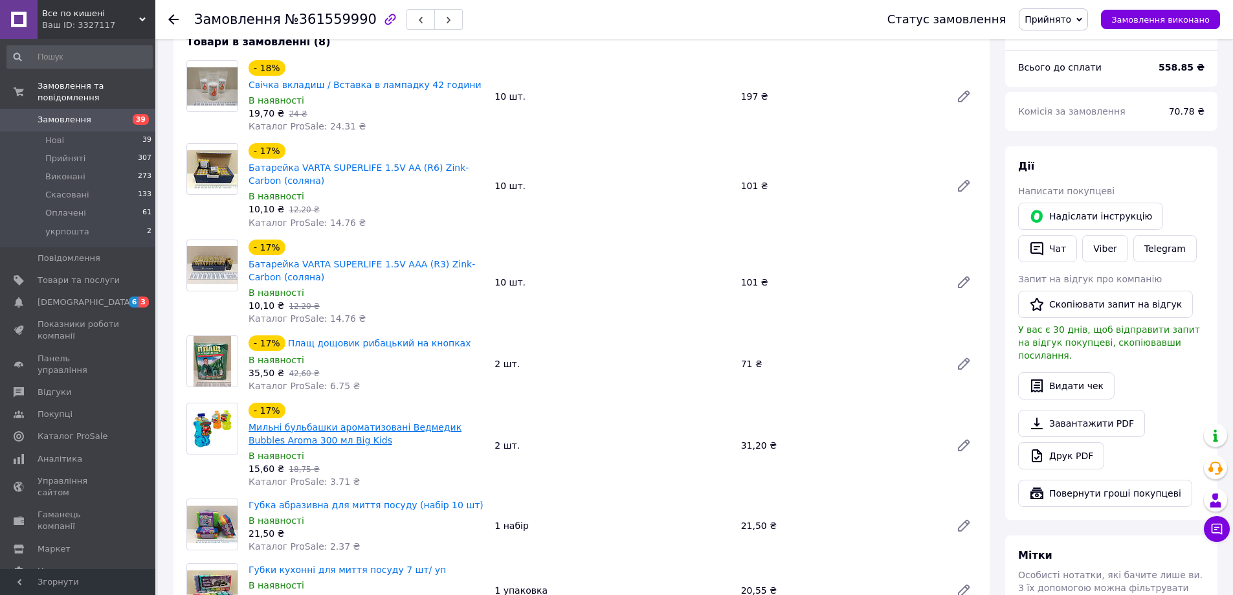
click at [379, 422] on link "Мильні бульбашки ароматизовані Ведмедик Bubbles Aroma 300 мл Big Kids" at bounding box center [355, 433] width 213 height 23
click at [961, 440] on icon at bounding box center [964, 445] width 10 height 10
click at [1222, 522] on span "1" at bounding box center [1224, 522] width 12 height 12
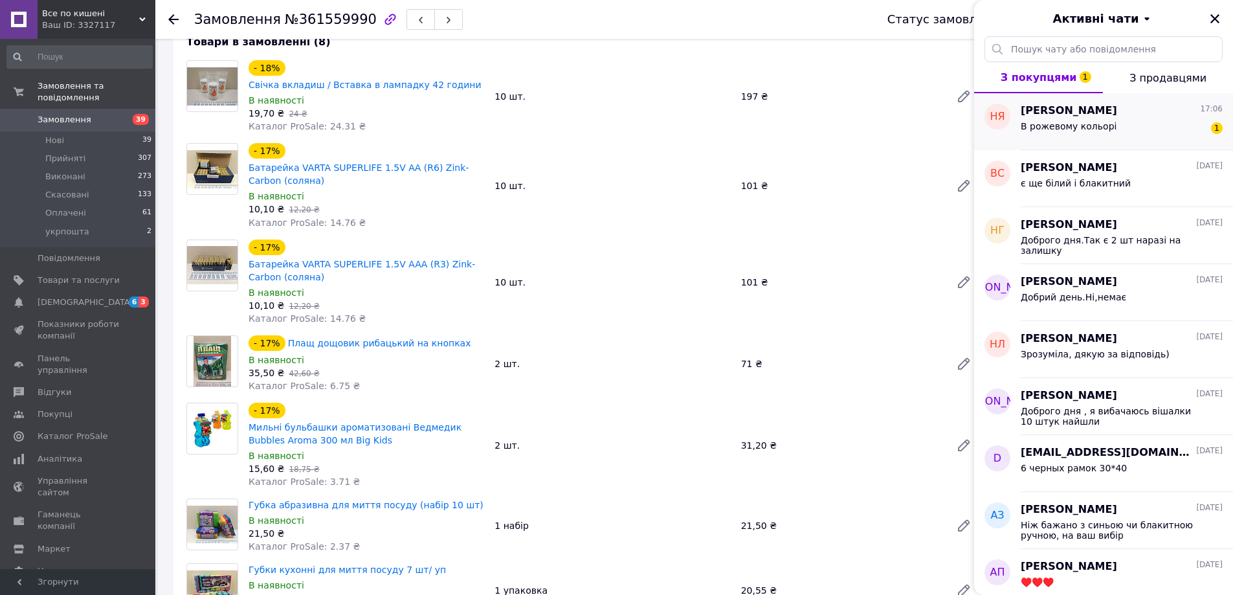
click at [1119, 109] on div "Наталия Якименко 17:06" at bounding box center [1122, 111] width 202 height 15
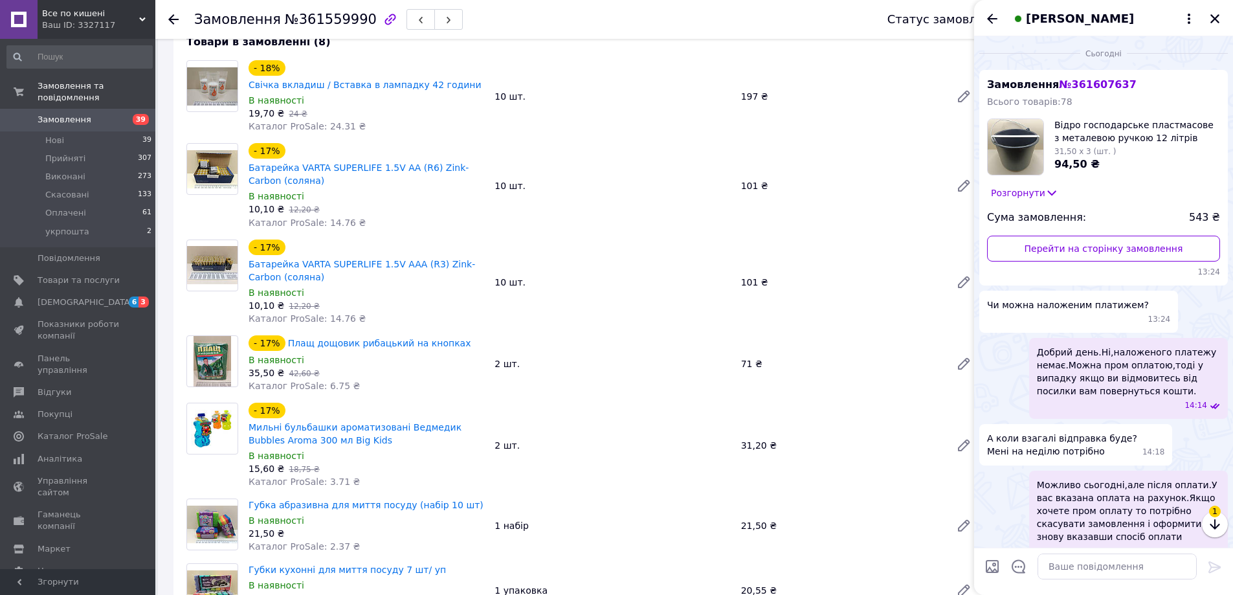
scroll to position [476, 0]
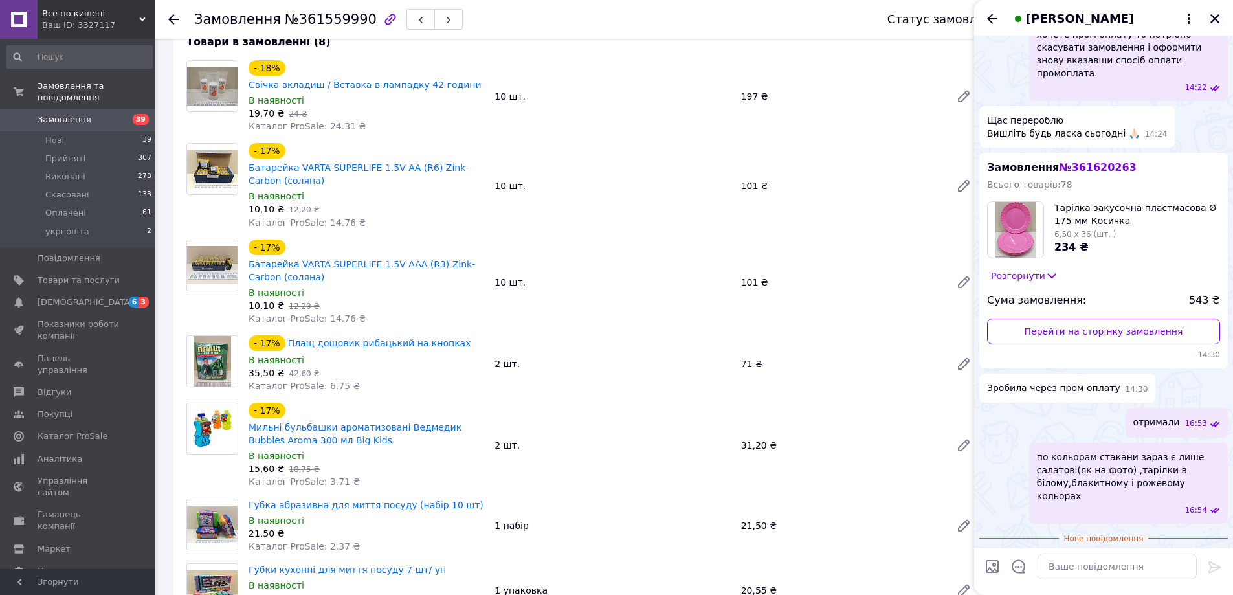
click at [1216, 21] on icon "Закрити" at bounding box center [1215, 19] width 12 height 12
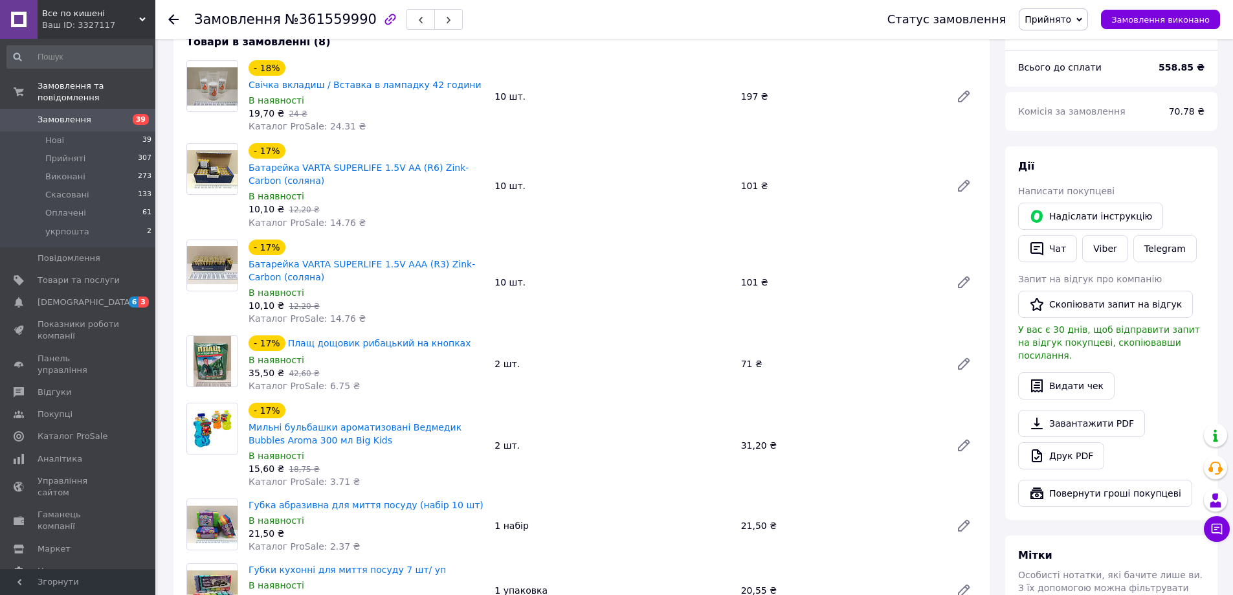
scroll to position [0, 0]
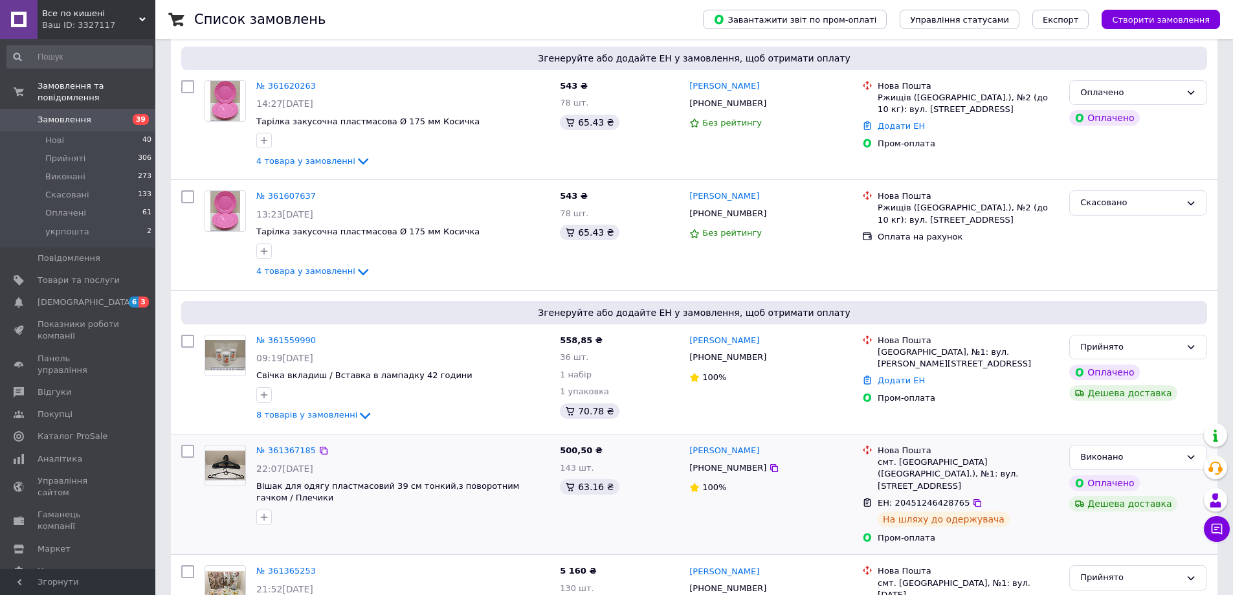
scroll to position [324, 0]
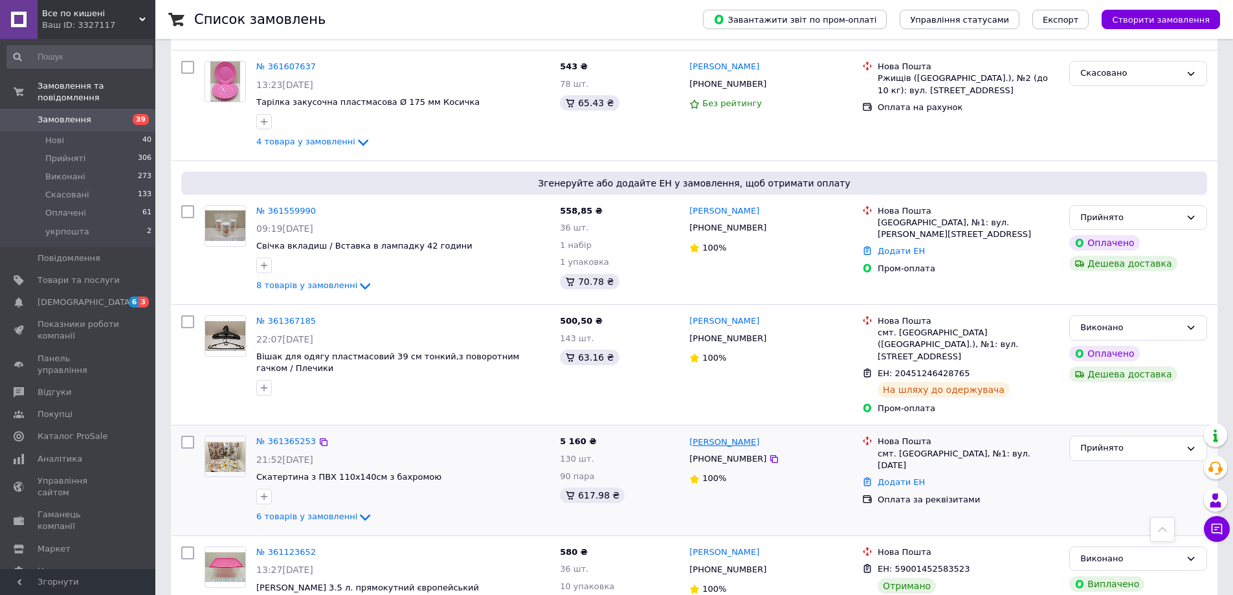
click at [731, 436] on link "[PERSON_NAME]" at bounding box center [724, 442] width 70 height 12
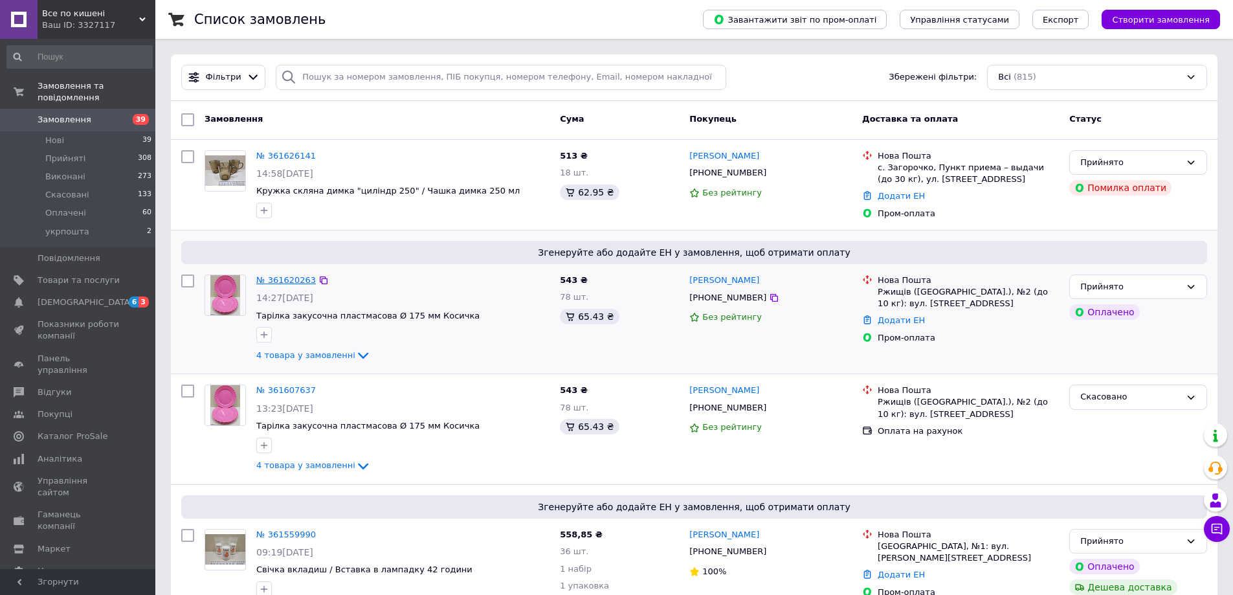
click at [285, 278] on link "№ 361620263" at bounding box center [286, 280] width 60 height 10
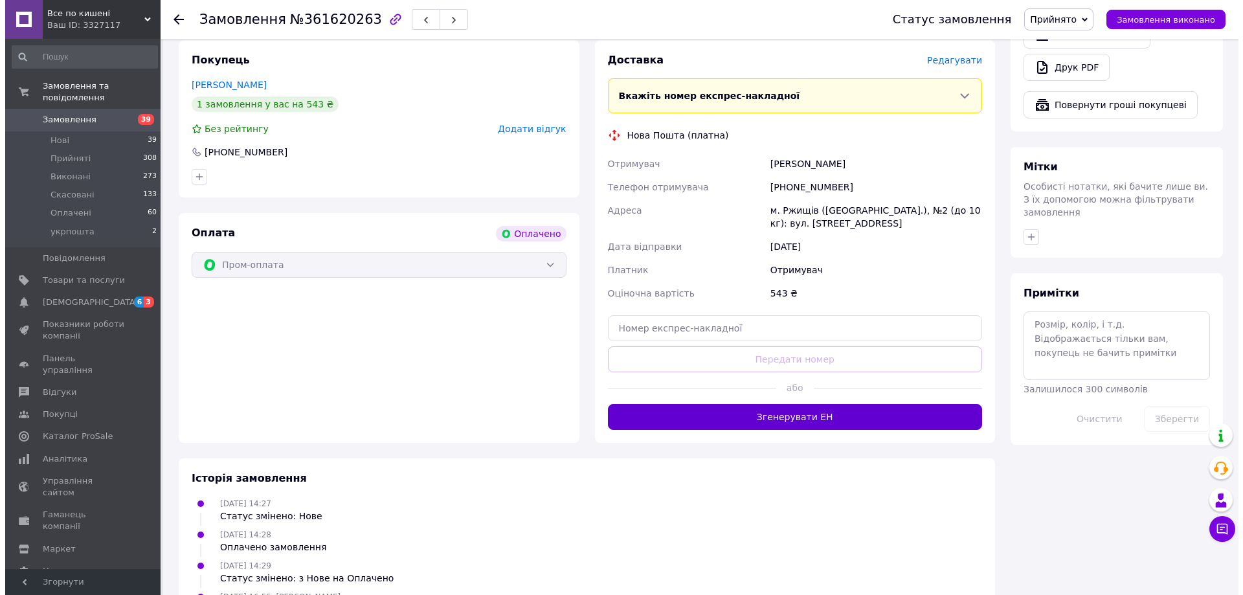
scroll to position [453, 0]
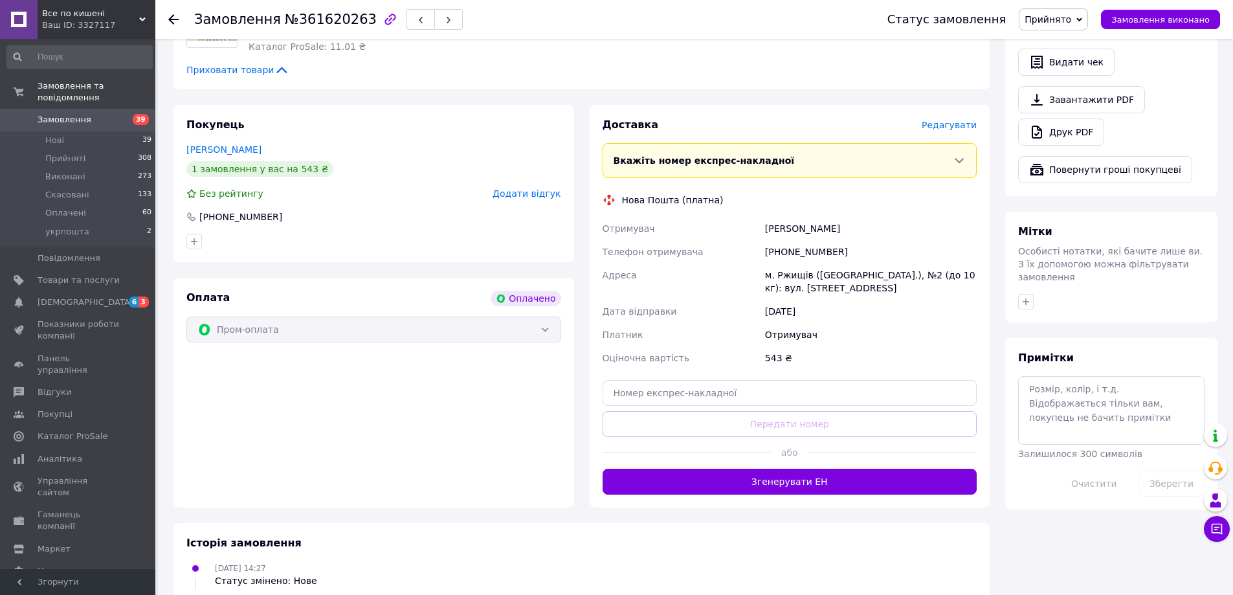
click at [962, 120] on span "Редагувати" at bounding box center [949, 125] width 55 height 10
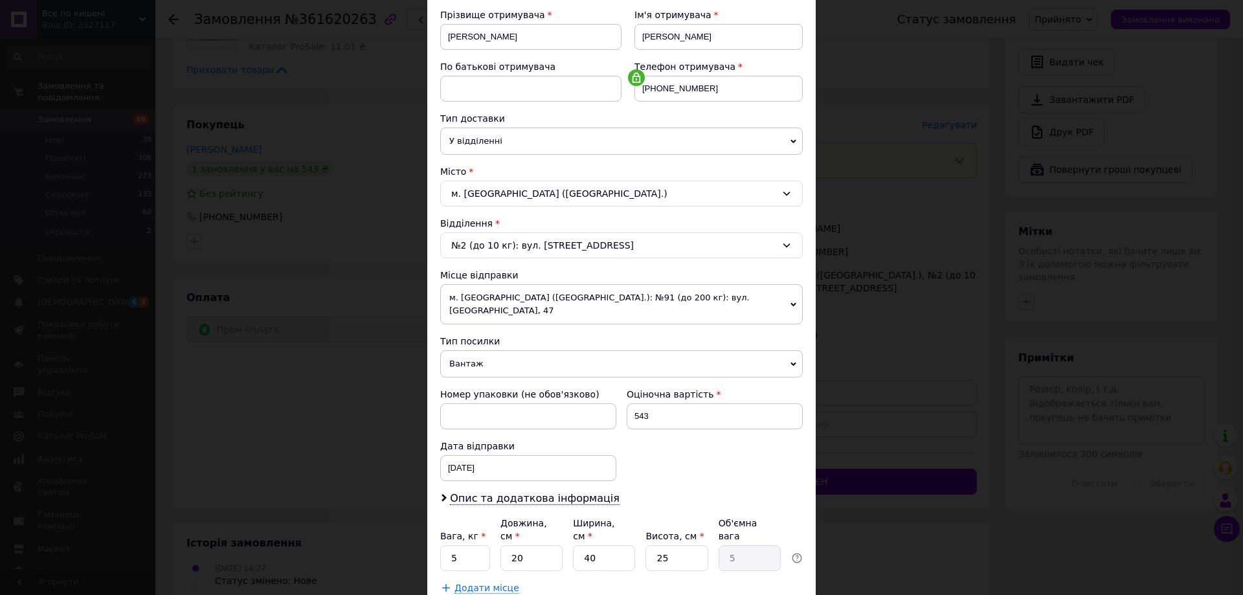
scroll to position [259, 0]
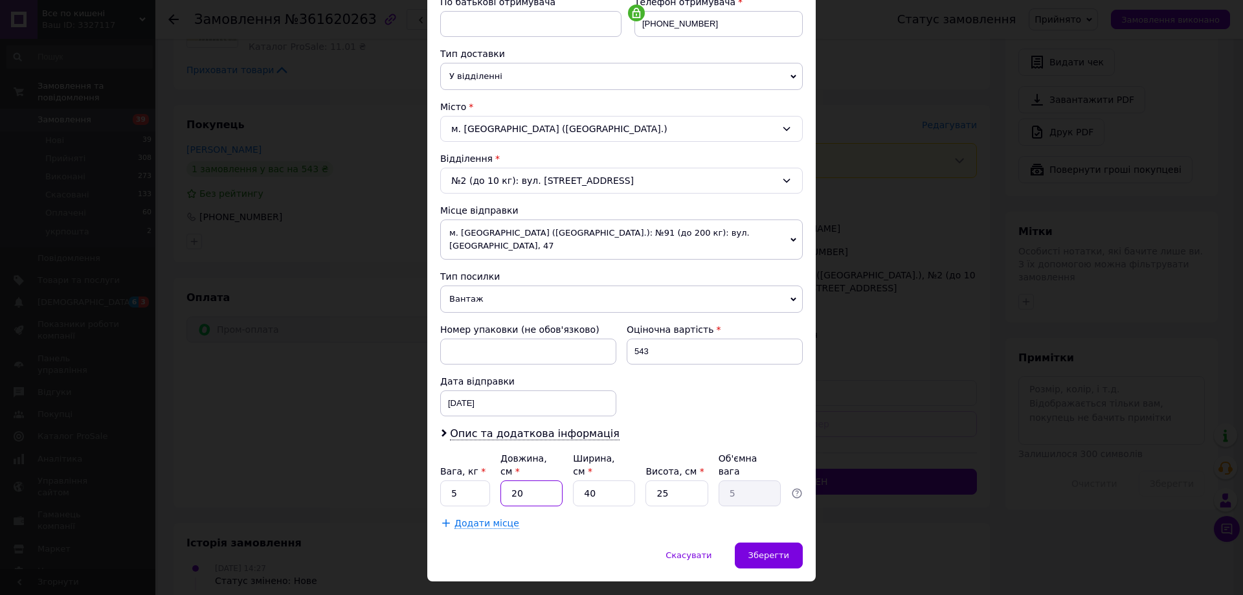
drag, startPoint x: 511, startPoint y: 473, endPoint x: 500, endPoint y: 471, distance: 11.1
click at [500, 480] on input "20" at bounding box center [531, 493] width 62 height 26
type input "3"
type input "0.75"
type input "33"
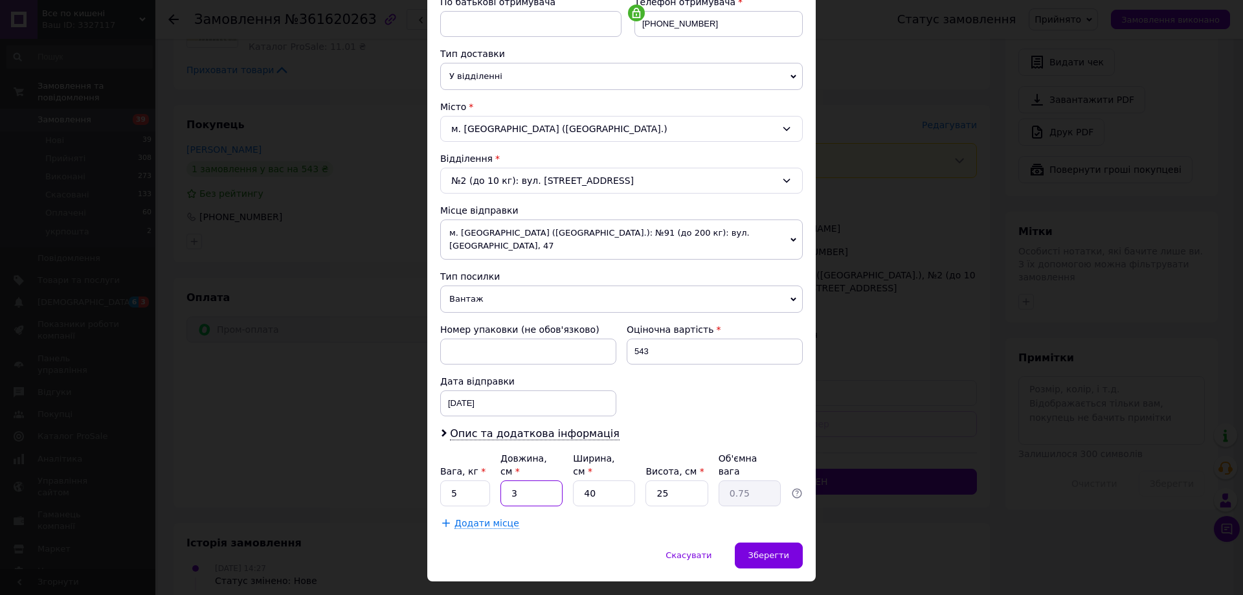
type input "8.25"
type input "33"
drag, startPoint x: 599, startPoint y: 464, endPoint x: 561, endPoint y: 466, distance: 38.9
click at [561, 466] on div "Вага, кг * 5 Довжина, см * 33 Ширина, см * 40 Висота, см * 25 Об'ємна вага 8.25" at bounding box center [621, 479] width 363 height 54
type input "3"
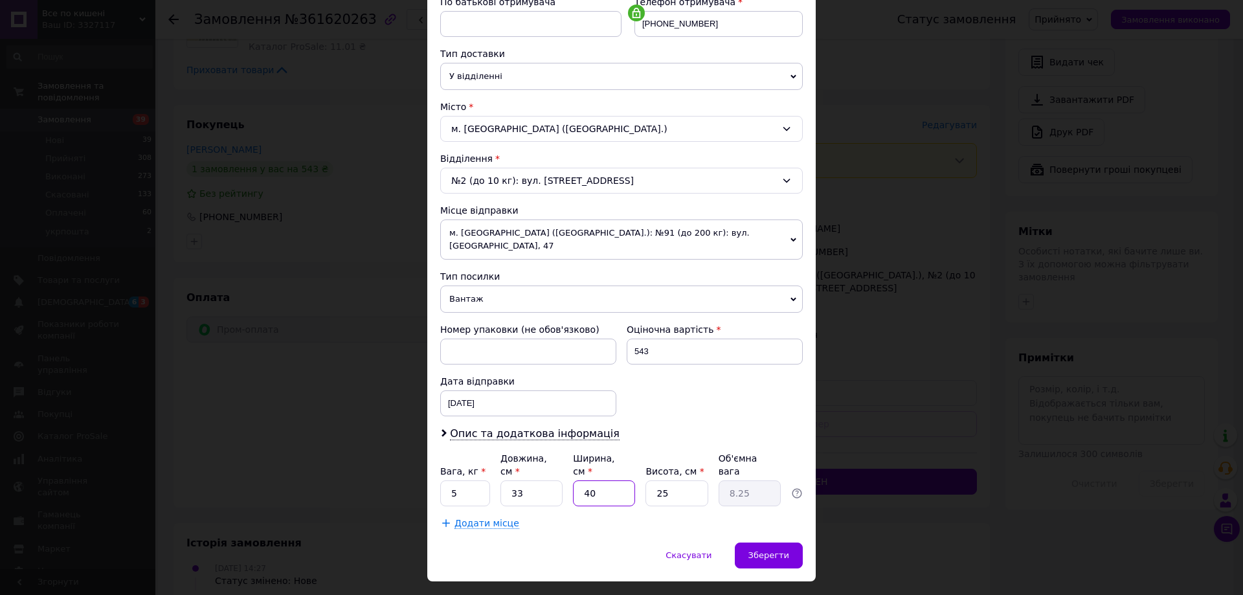
type input "0.62"
type input "33"
type input "6.81"
type input "33"
click at [682, 480] on input "25" at bounding box center [676, 493] width 62 height 26
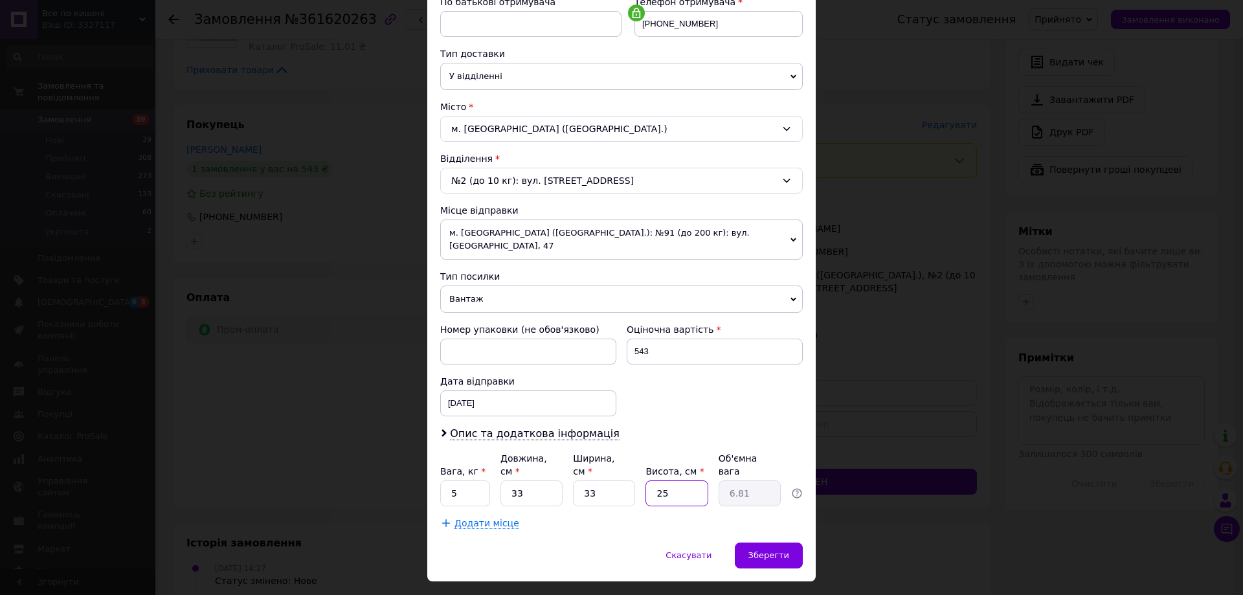
type input "253"
type input "68.88"
type input "2533"
type input "689.61"
type input "253"
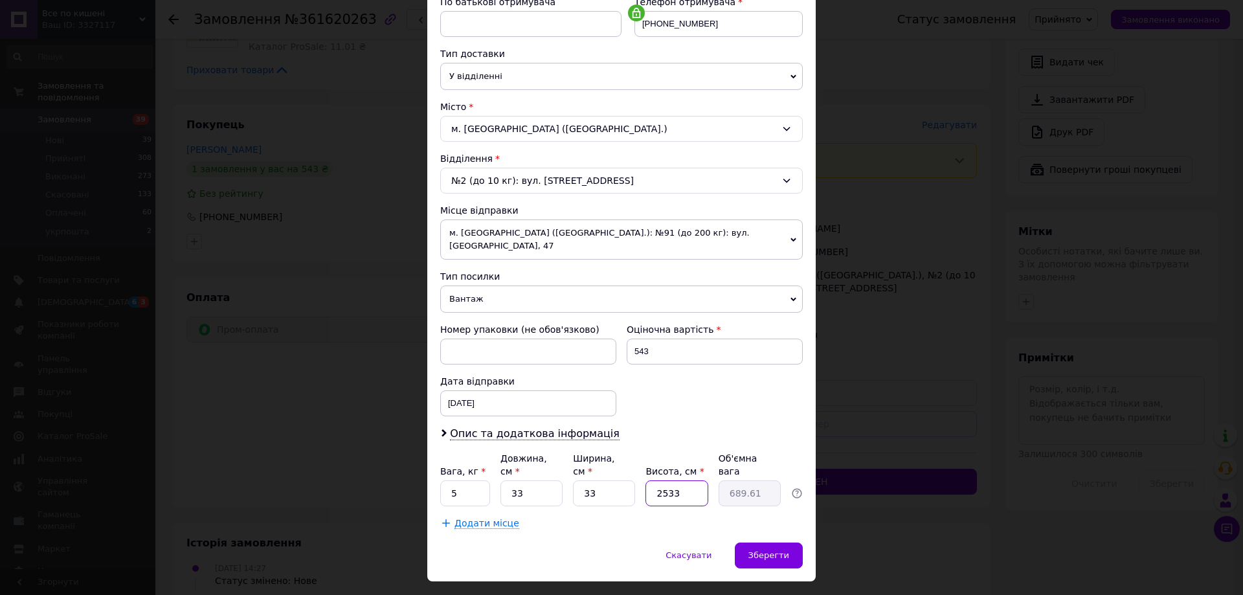
type input "68.88"
type input "25"
type input "6.81"
type input "2"
type input "0.54"
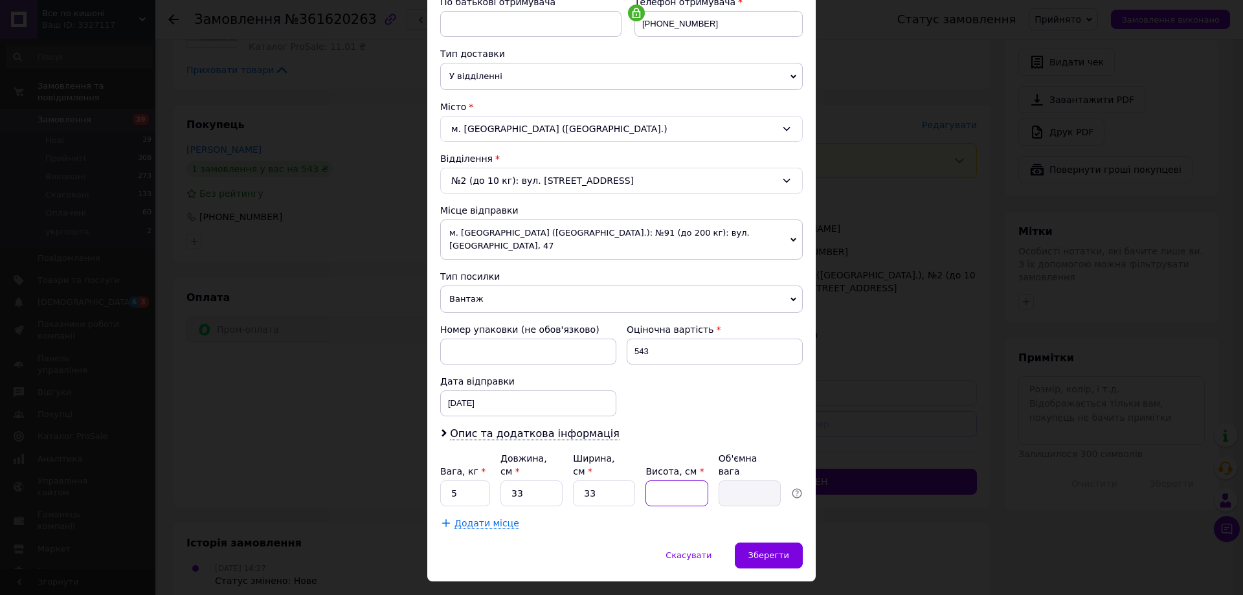
type input "3"
type input "0.82"
type input "33"
type input "8.98"
type input "33"
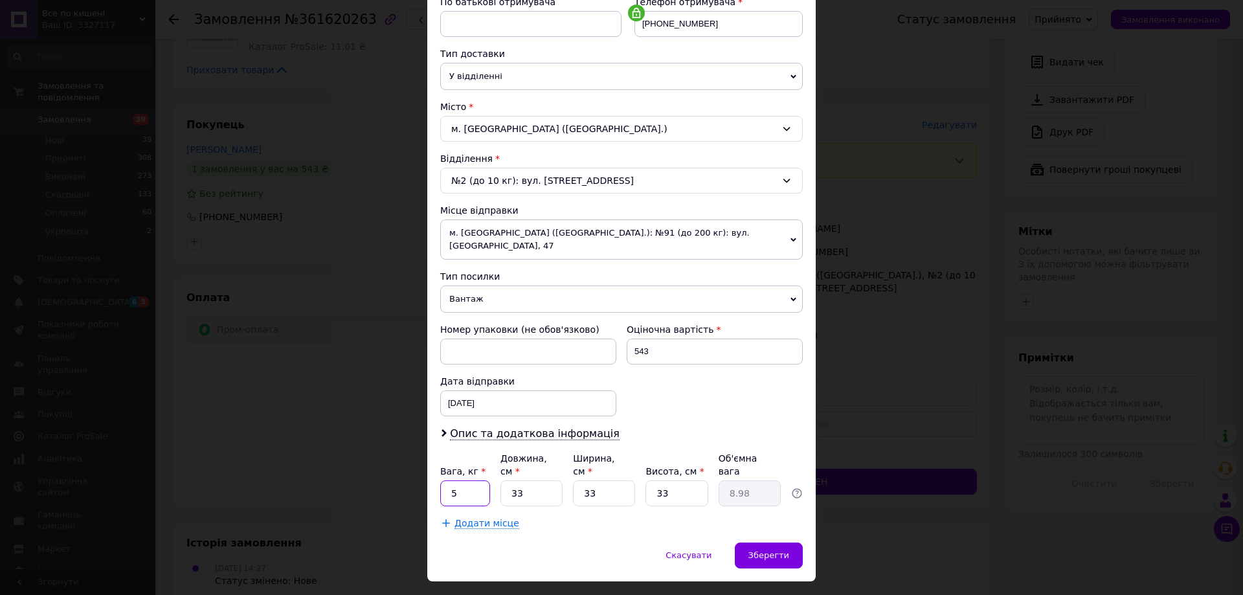
click at [474, 480] on input "5" at bounding box center [465, 493] width 50 height 26
type input "3"
click at [614, 517] on div "Додати місце" at bounding box center [621, 523] width 363 height 13
click at [781, 550] on span "Зберегти" at bounding box center [768, 555] width 41 height 10
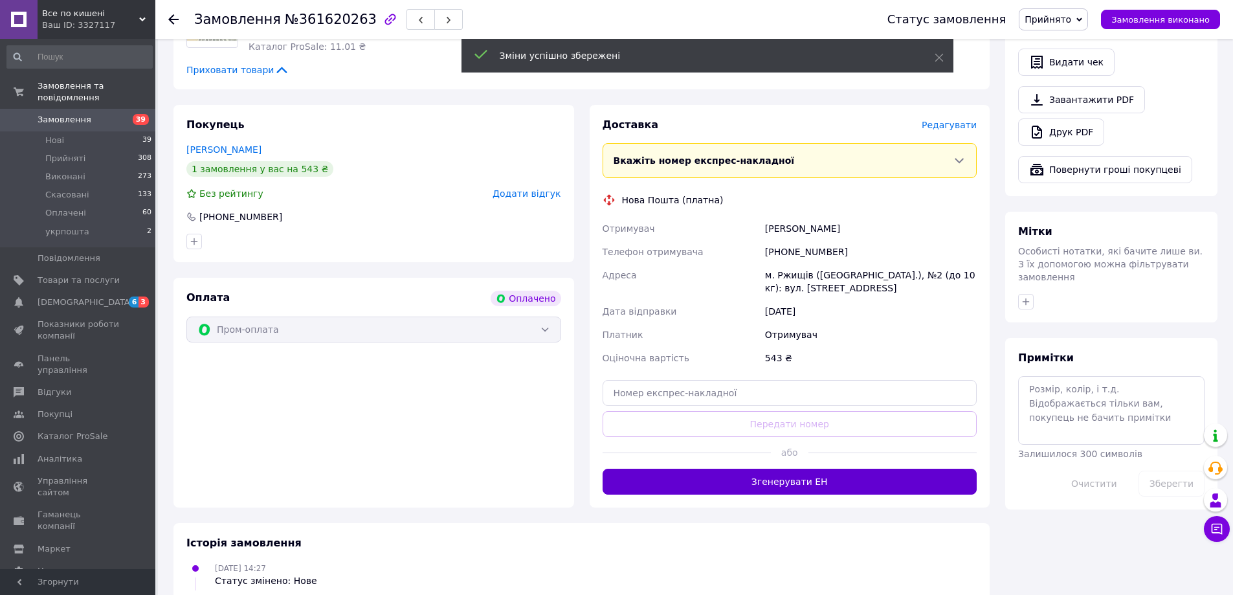
click at [782, 475] on button "Згенерувати ЕН" at bounding box center [790, 482] width 375 height 26
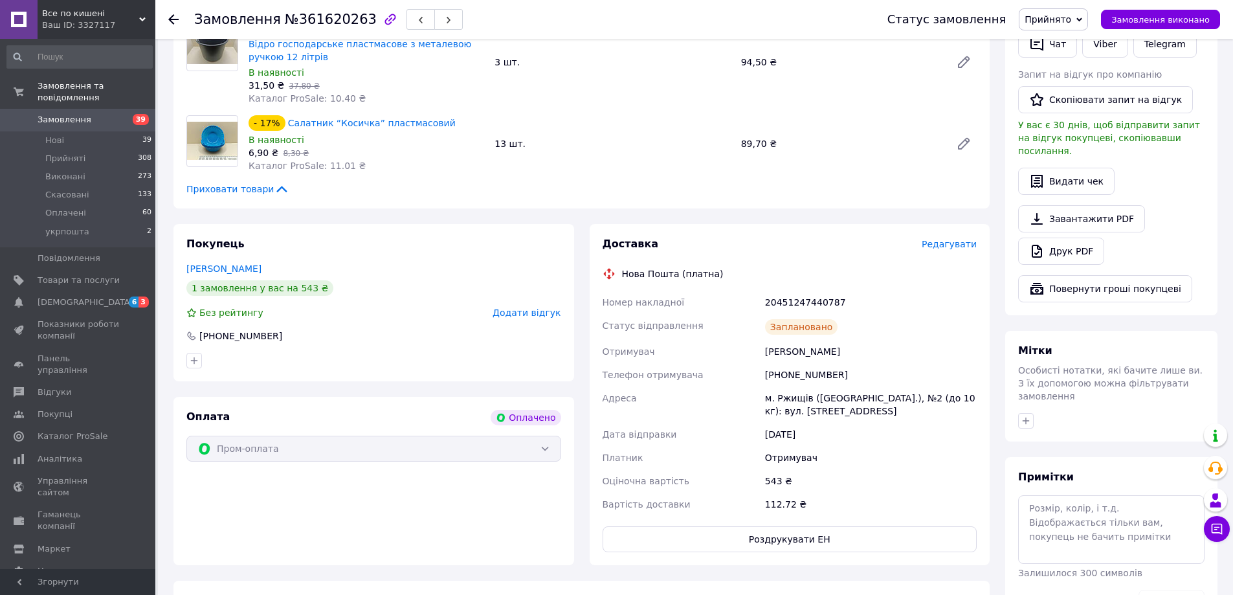
scroll to position [269, 0]
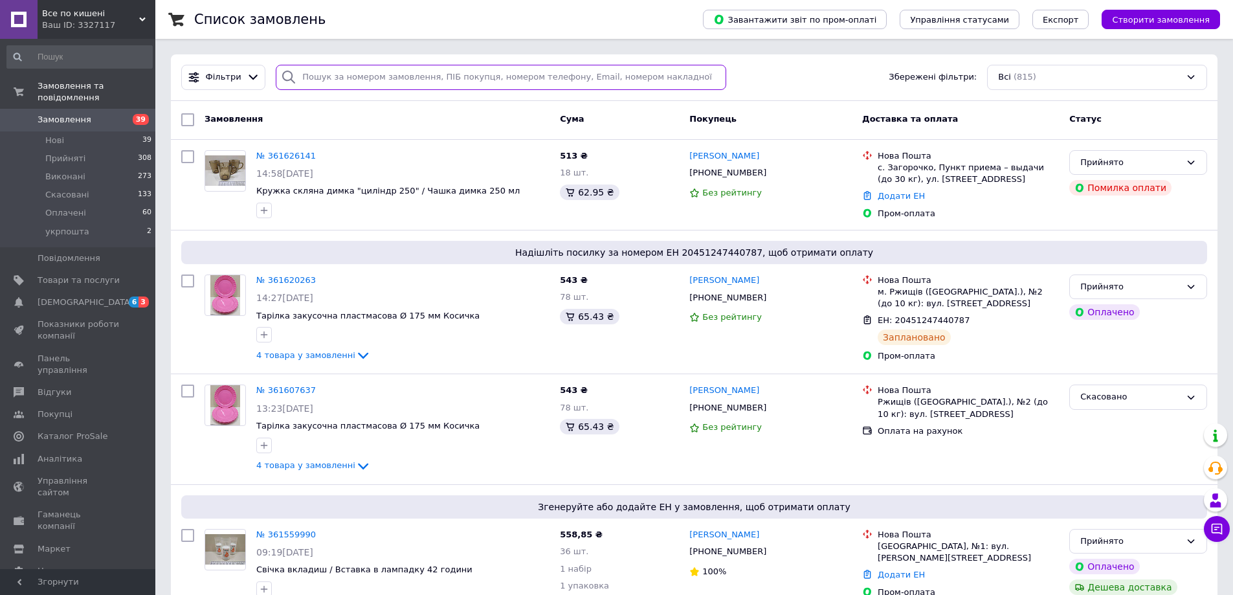
click at [494, 84] on input "search" at bounding box center [501, 77] width 451 height 25
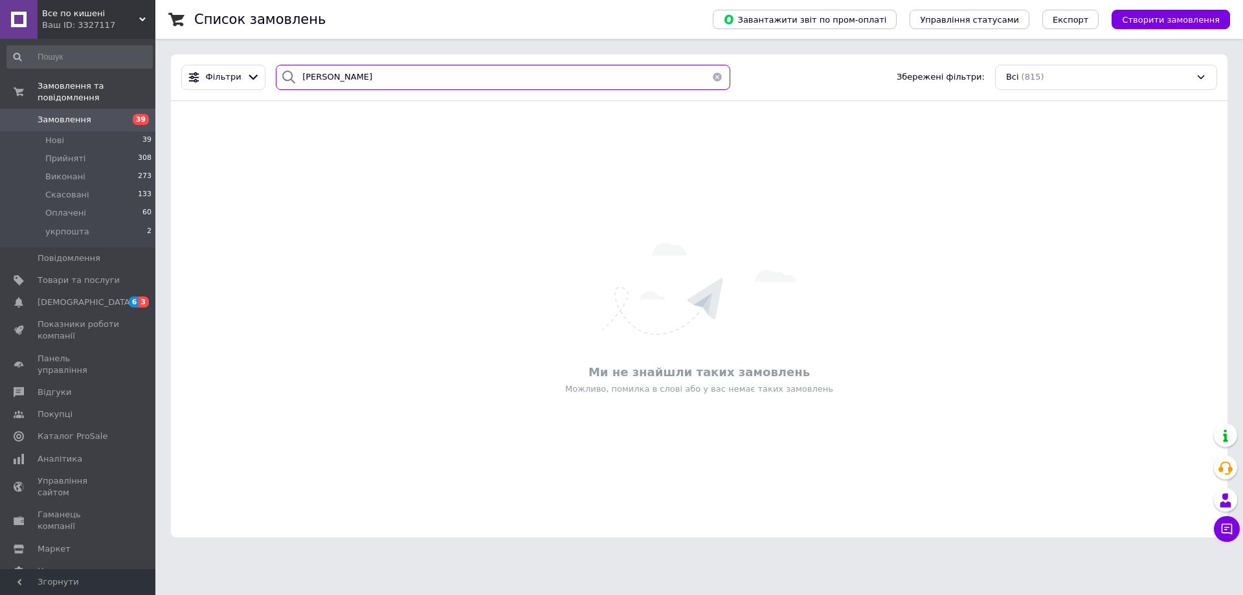
type input "головченко"
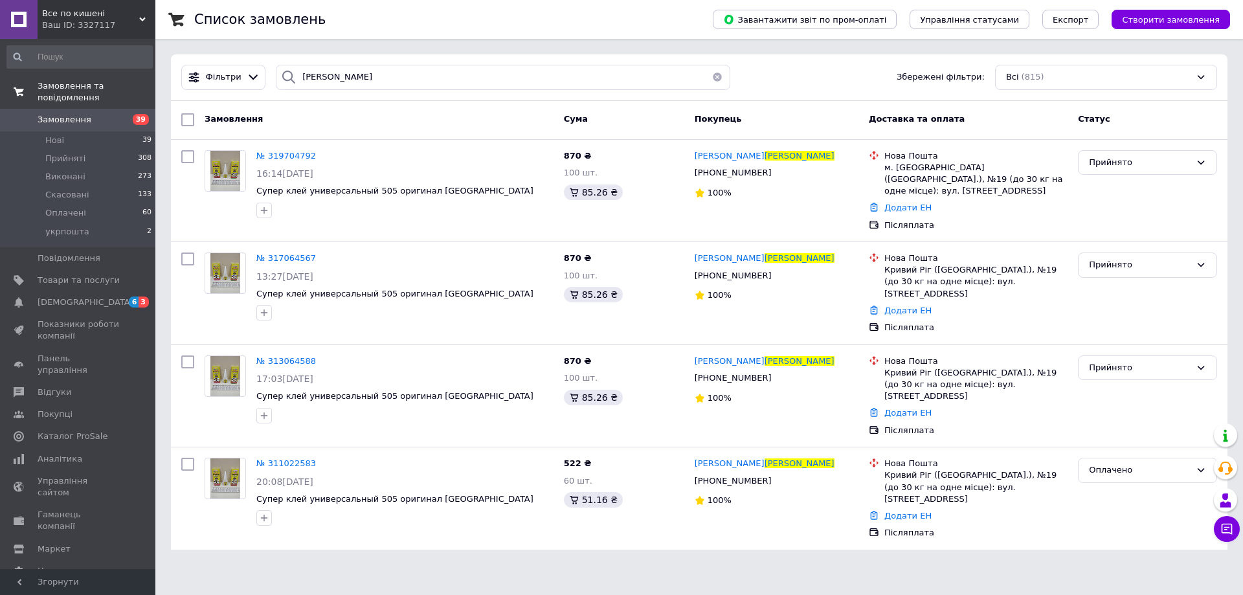
click at [119, 85] on span "Замовлення та повідомлення" at bounding box center [97, 91] width 118 height 23
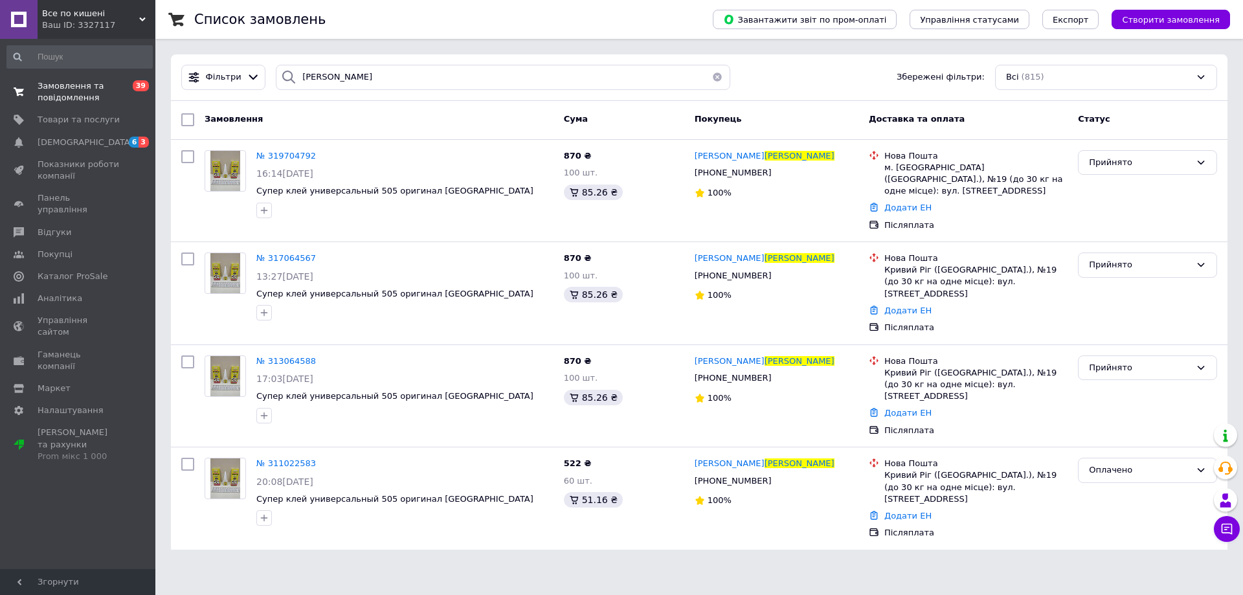
click at [89, 95] on span "Замовлення та повідомлення" at bounding box center [79, 91] width 82 height 23
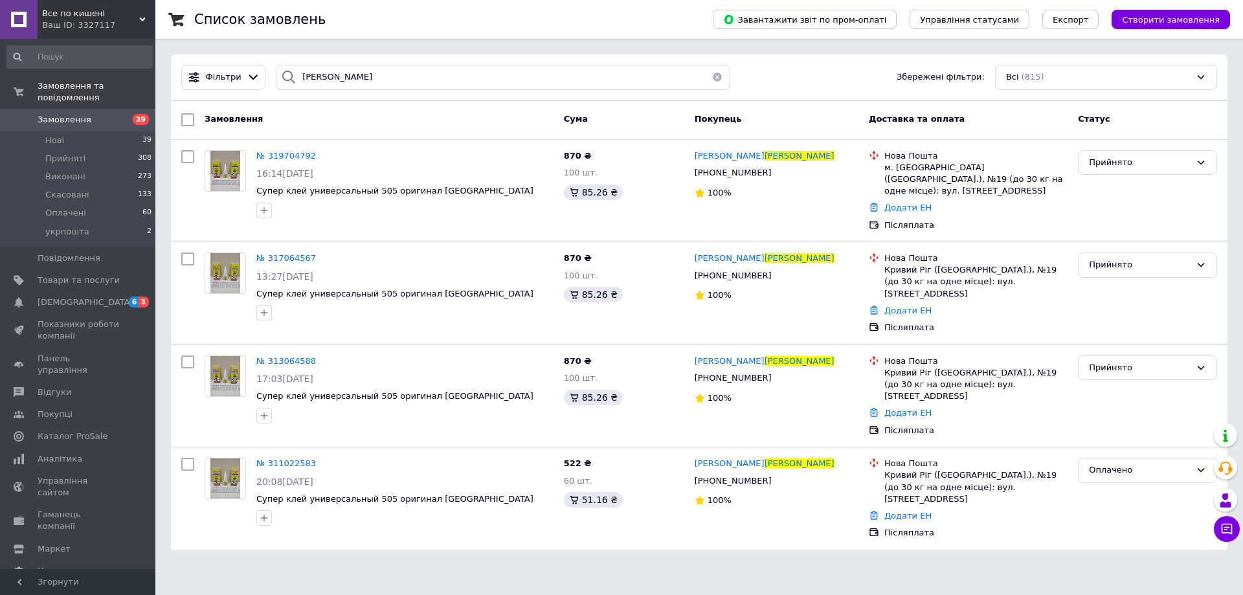
click at [90, 114] on span "Замовлення" at bounding box center [79, 120] width 82 height 12
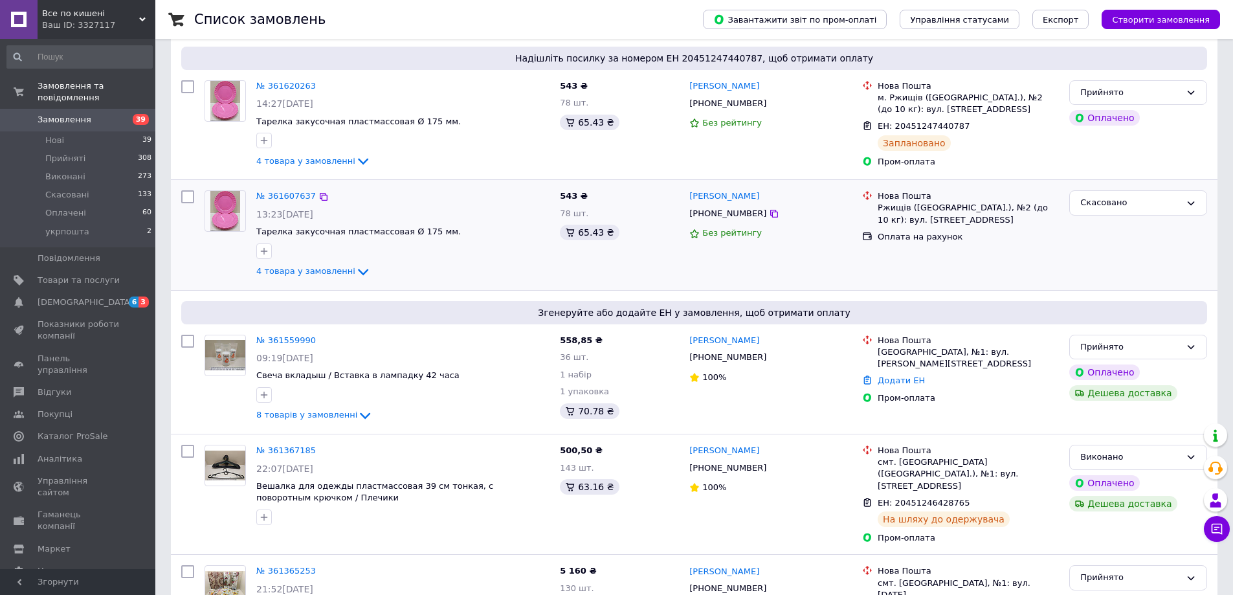
scroll to position [259, 0]
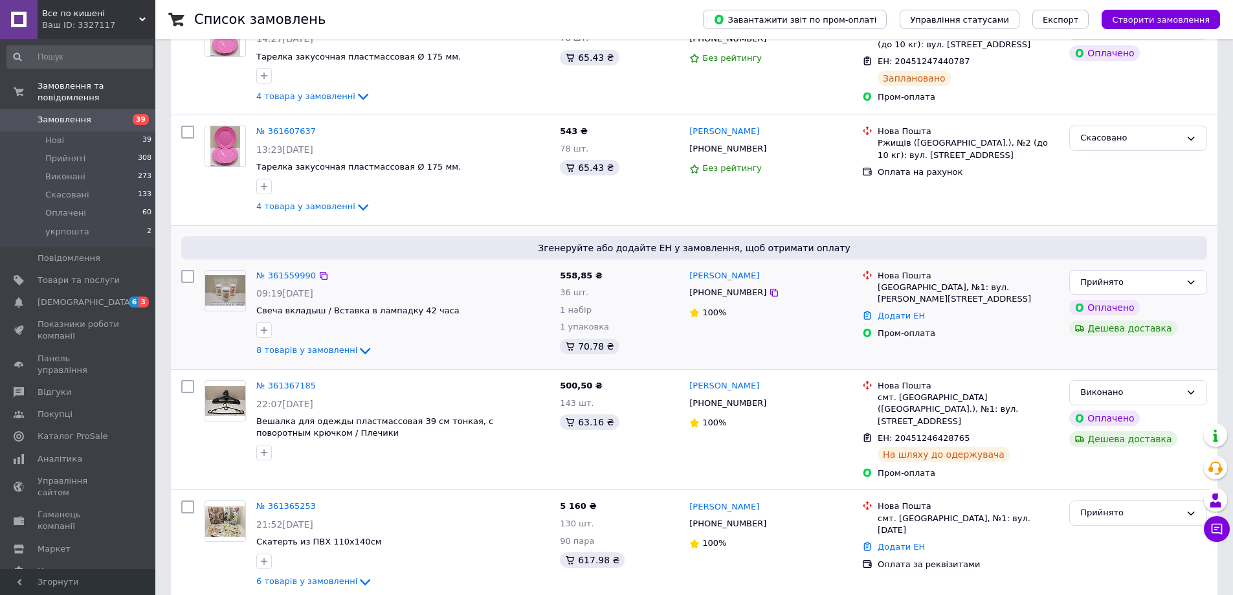
click at [317, 357] on div "8 товарів у замовленні" at bounding box center [402, 351] width 293 height 16
click at [317, 352] on span "8 товарів у замовленні" at bounding box center [306, 351] width 101 height 10
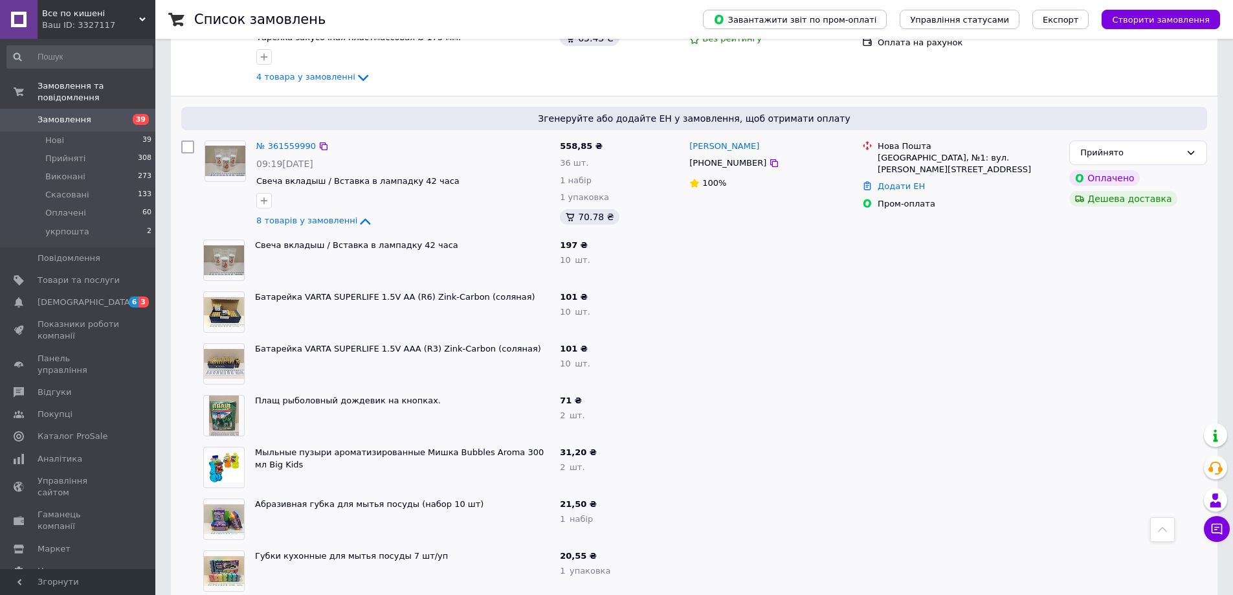
scroll to position [324, 0]
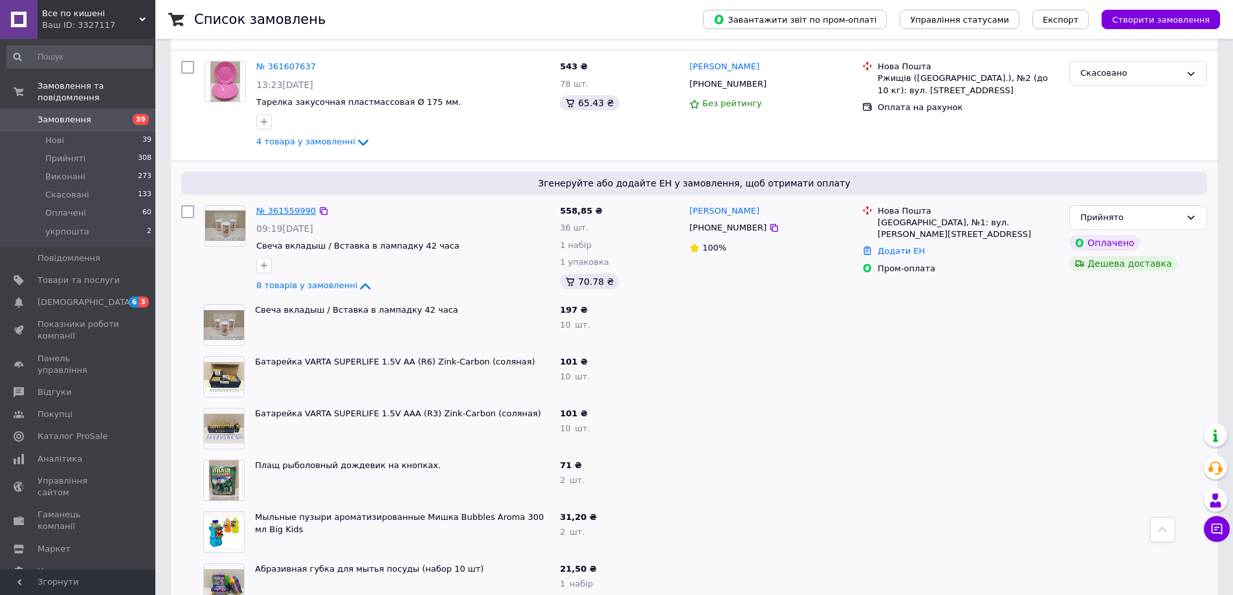
click at [276, 211] on link "№ 361559990" at bounding box center [286, 211] width 60 height 10
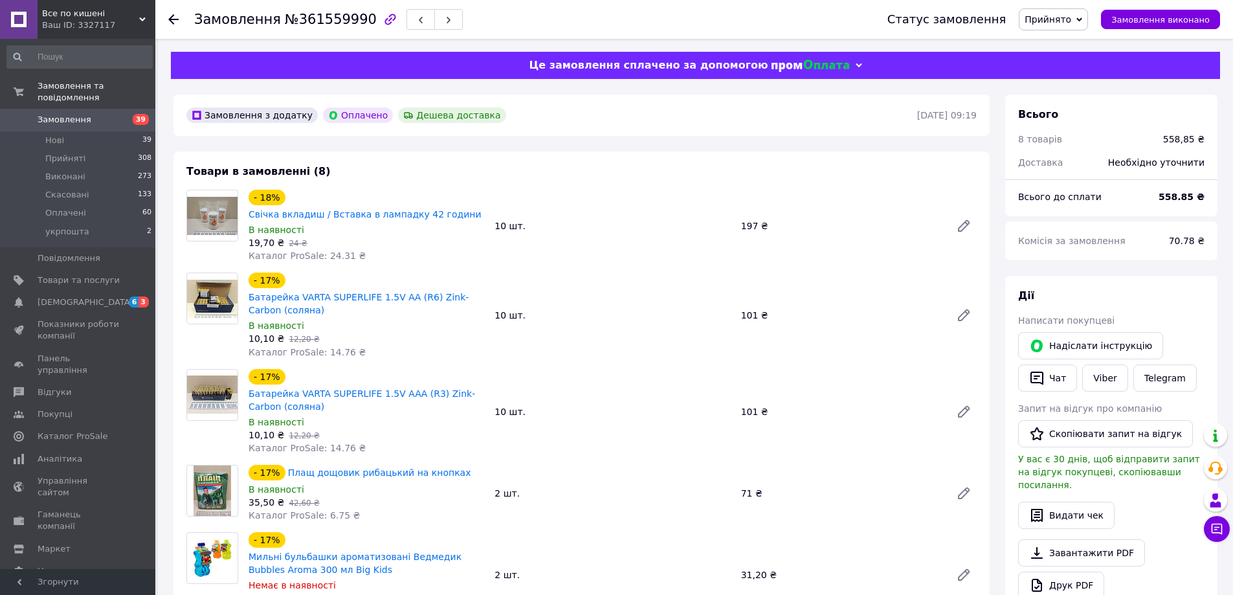
scroll to position [65, 0]
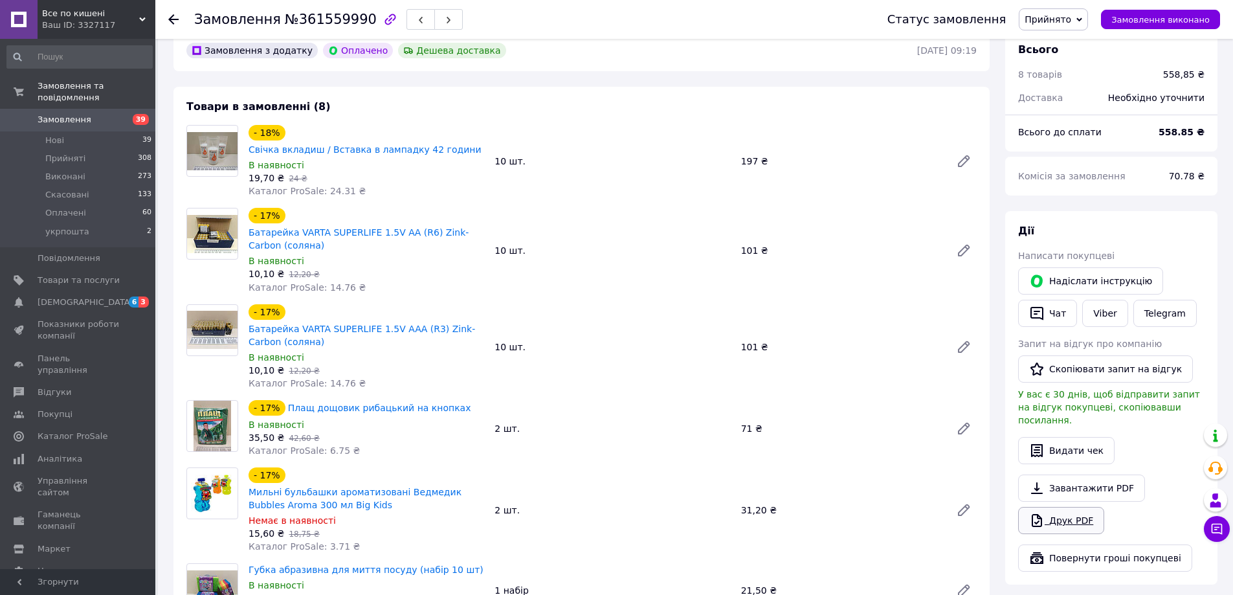
click at [1070, 507] on link "Друк PDF" at bounding box center [1061, 520] width 86 height 27
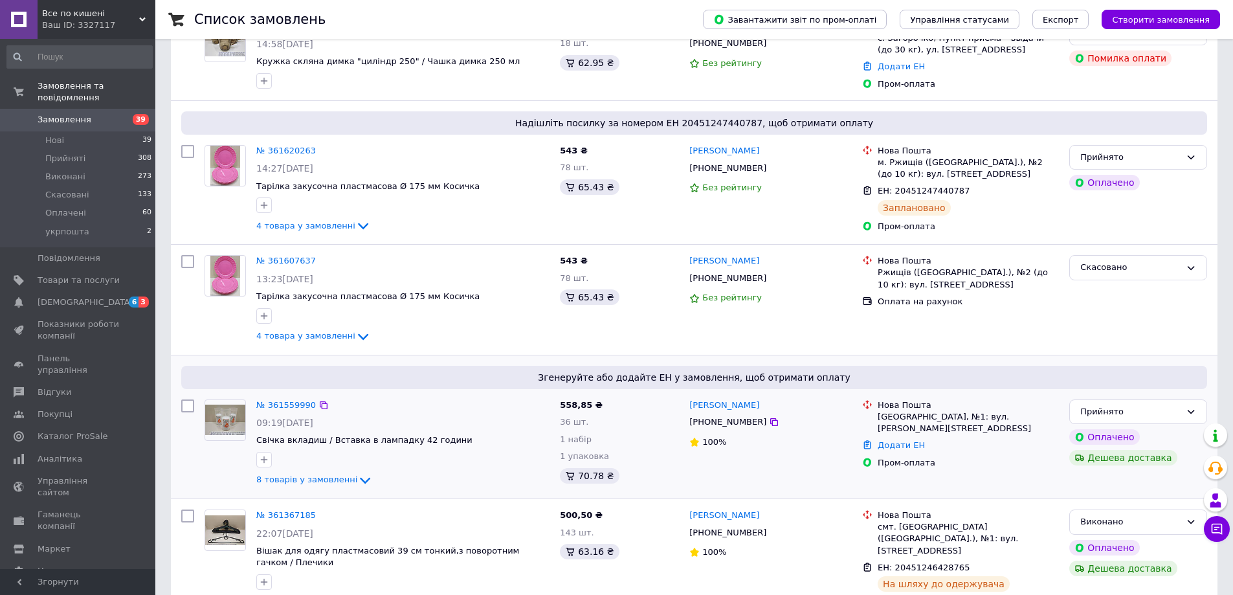
scroll to position [194, 0]
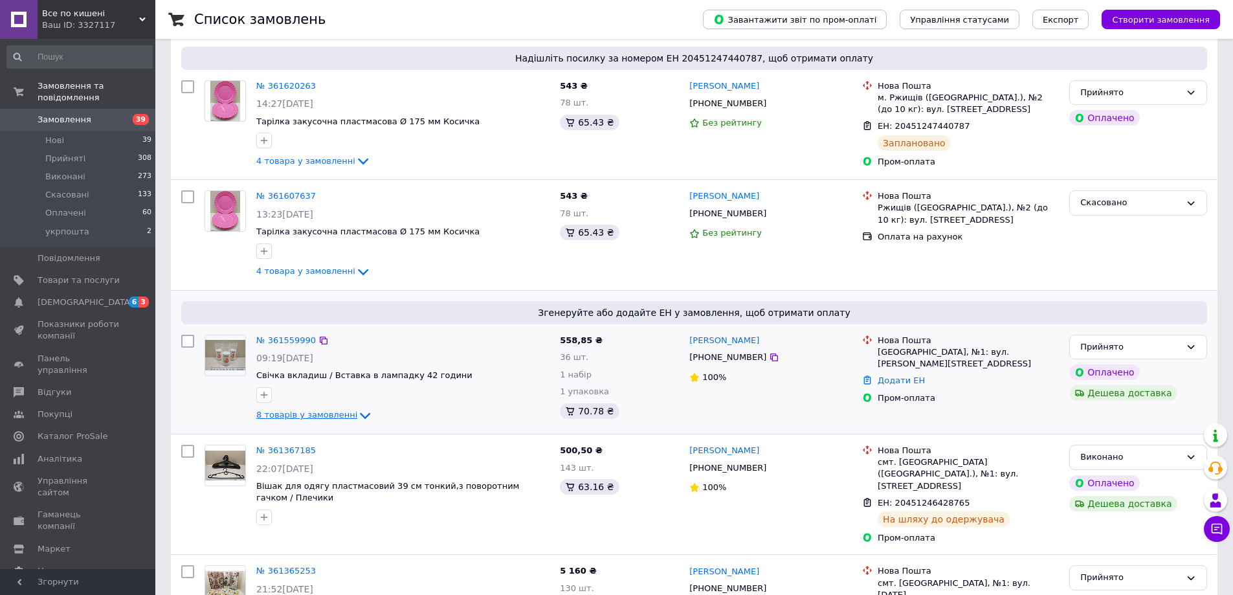
click at [342, 418] on span "8 товарів у замовленні" at bounding box center [306, 415] width 101 height 10
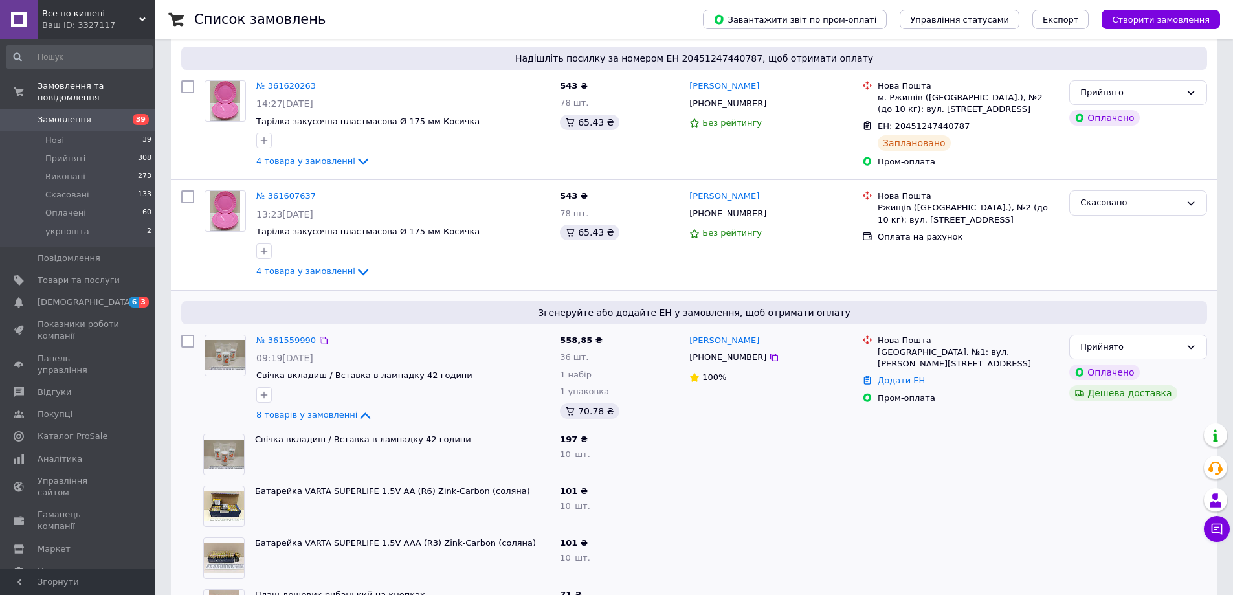
click at [275, 343] on link "№ 361559990" at bounding box center [286, 340] width 60 height 10
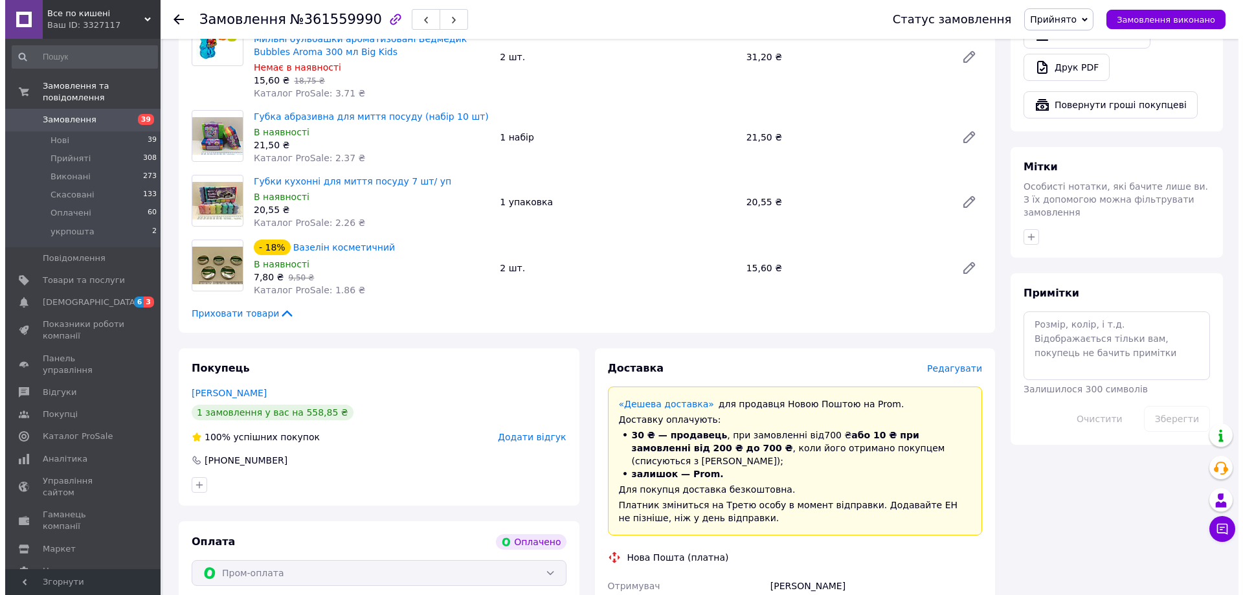
scroll to position [712, 0]
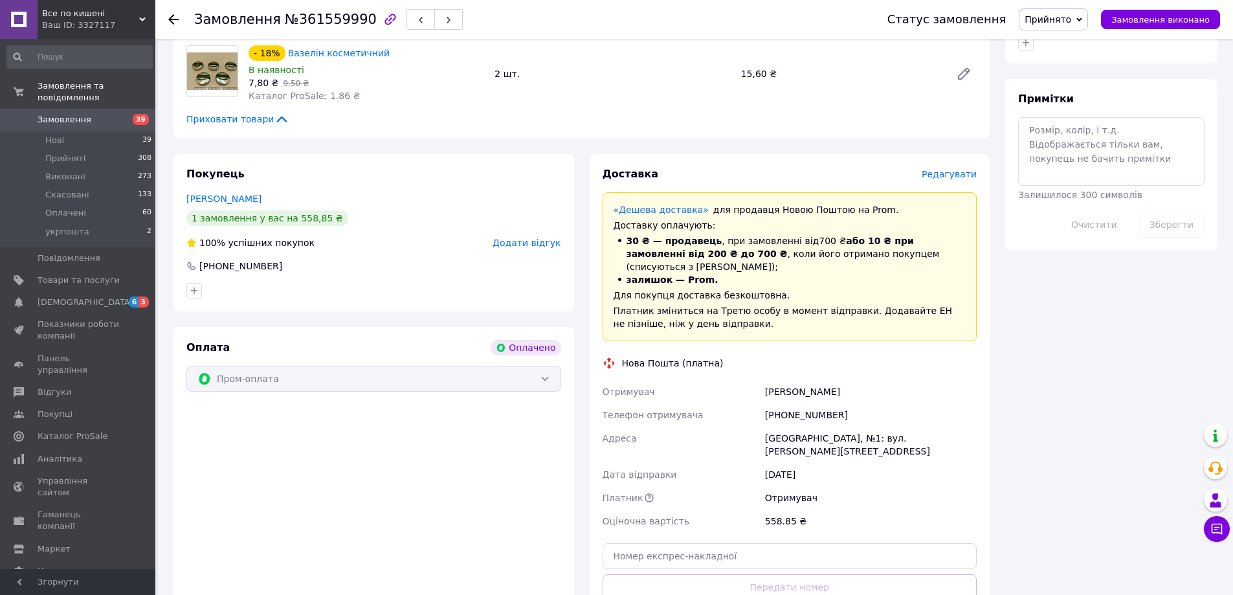
click at [941, 169] on span "Редагувати" at bounding box center [949, 174] width 55 height 10
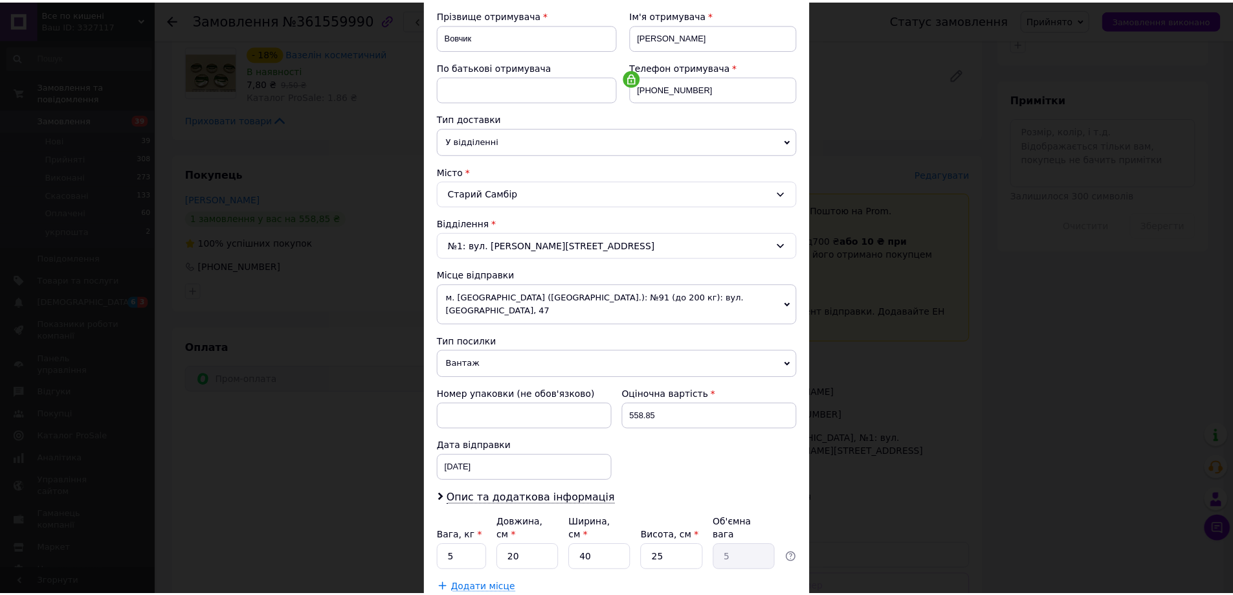
scroll to position [259, 0]
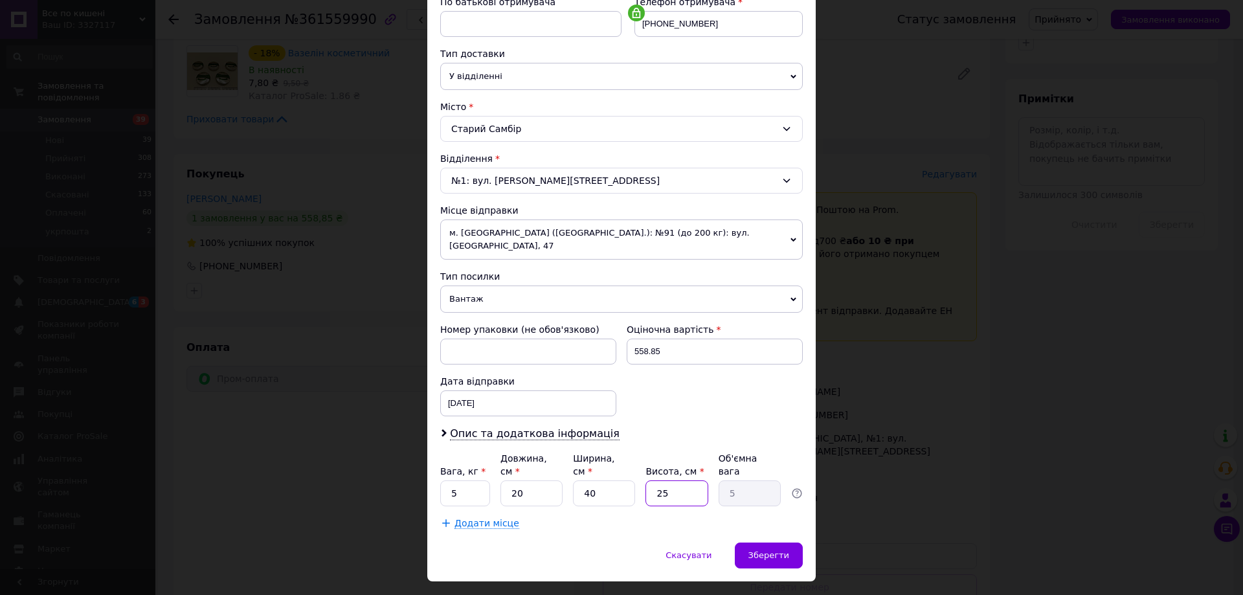
drag, startPoint x: 677, startPoint y: 465, endPoint x: 652, endPoint y: 469, distance: 24.8
click at [652, 480] on input "25" at bounding box center [676, 493] width 62 height 26
type input "1"
type input "0.2"
type input "17"
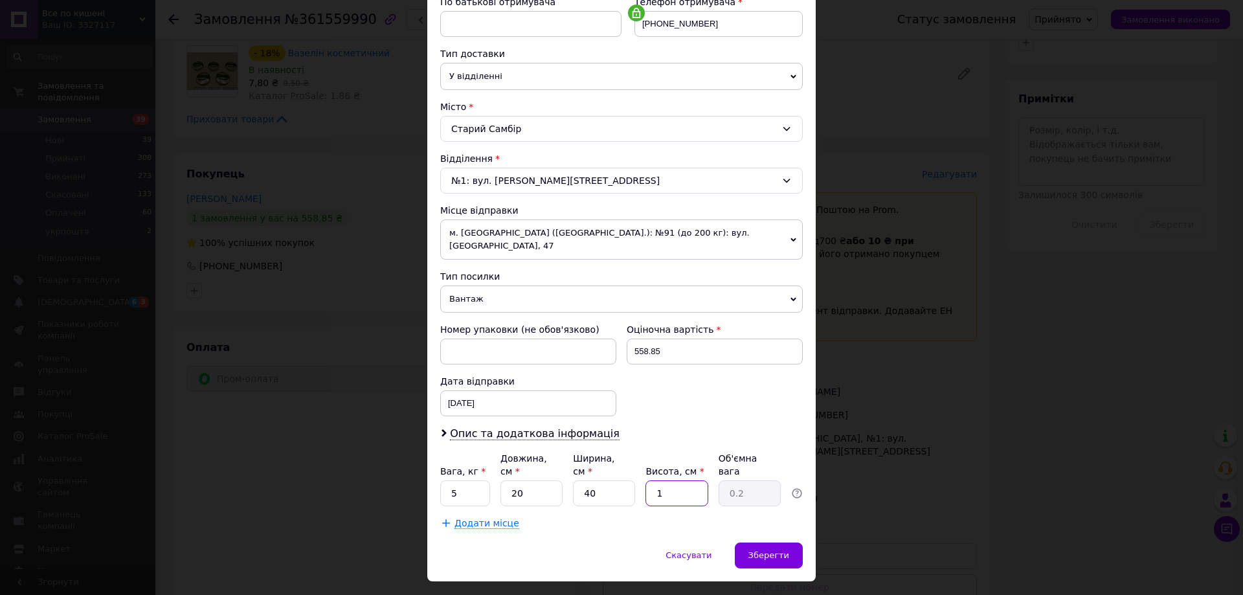
type input "3.4"
type input "17"
click at [607, 480] on input "40" at bounding box center [604, 493] width 62 height 26
drag, startPoint x: 547, startPoint y: 473, endPoint x: 508, endPoint y: 467, distance: 40.0
click at [508, 480] on input "20" at bounding box center [531, 493] width 62 height 26
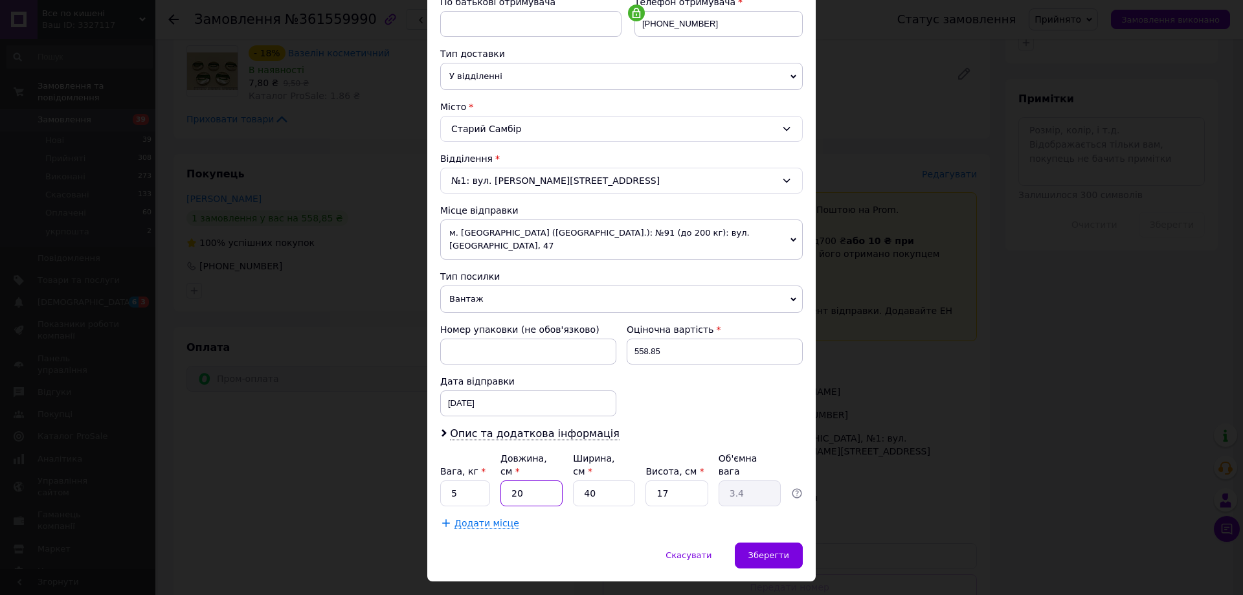
type input "3"
type input "0.51"
type input "39"
type input "6.63"
type input "39"
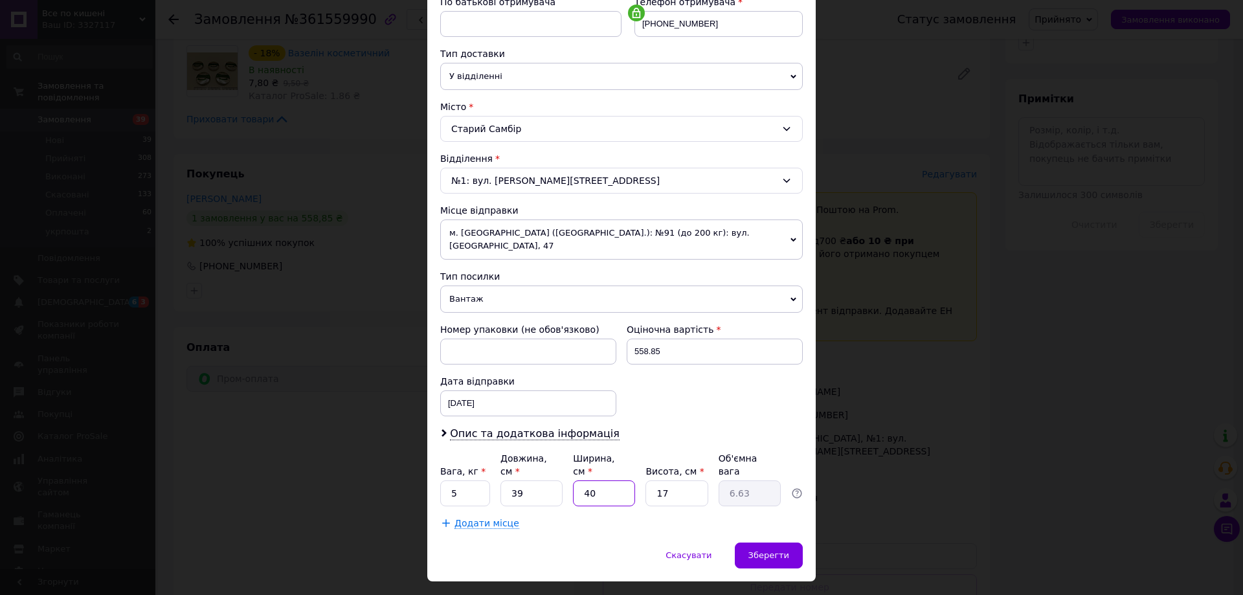
click at [592, 480] on input "40" at bounding box center [604, 493] width 62 height 26
type input "4"
type input "0.66"
type input "1"
type input "0.17"
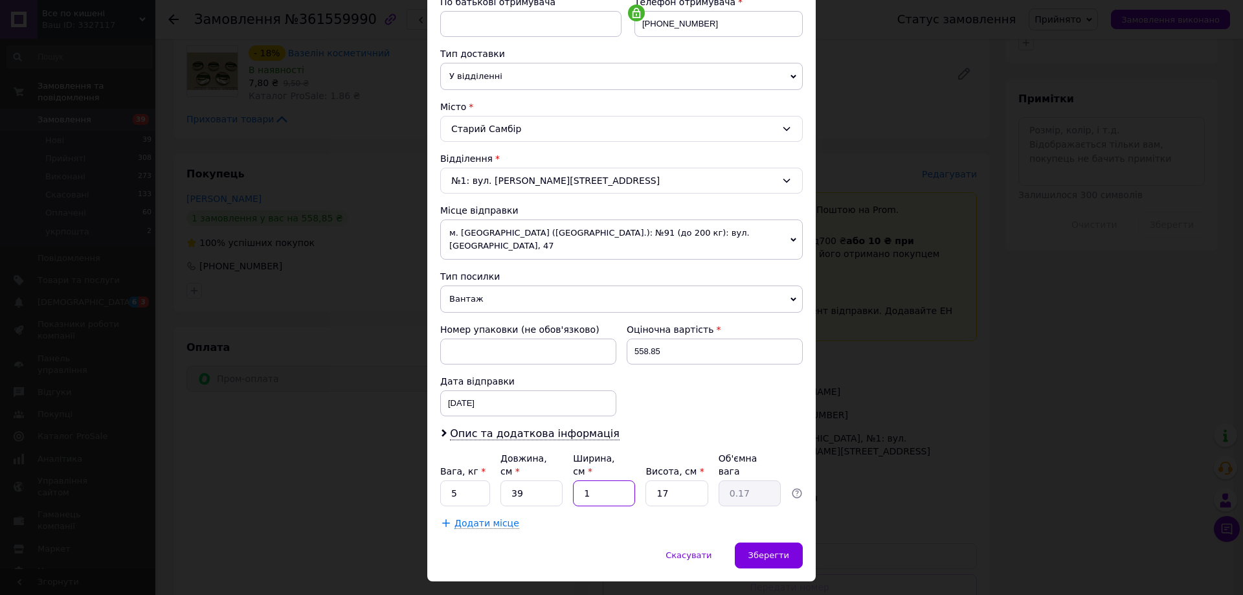
type input "19"
type input "3.15"
type input "19"
drag, startPoint x: 458, startPoint y: 475, endPoint x: 442, endPoint y: 475, distance: 15.5
click at [442, 480] on input "5" at bounding box center [465, 493] width 50 height 26
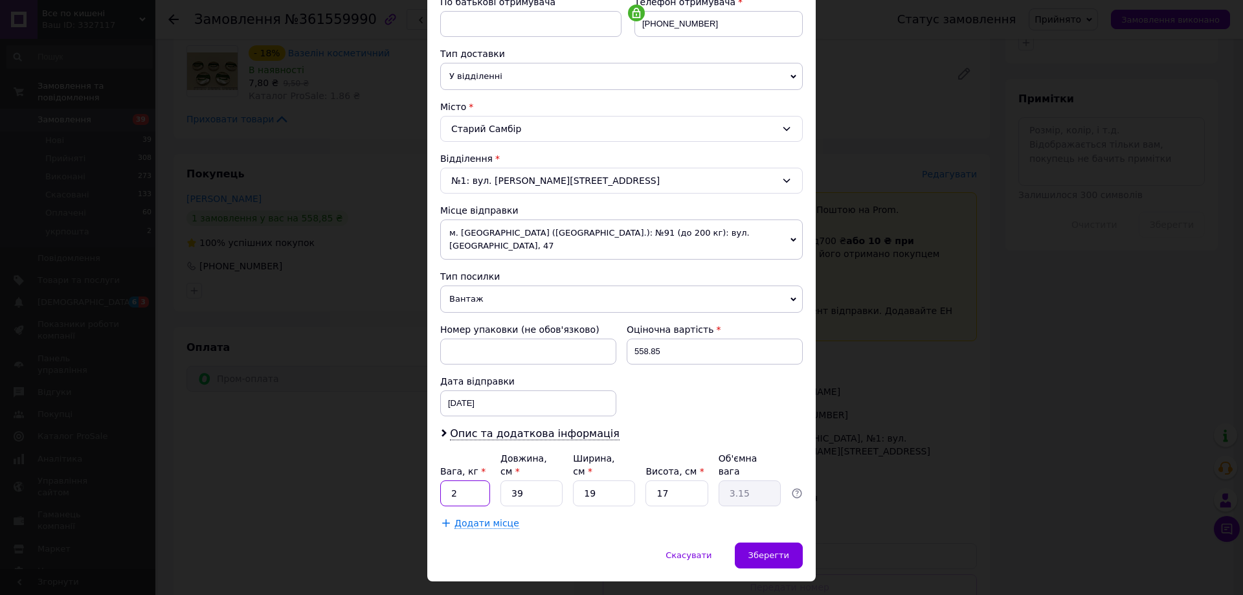
type input "2"
click at [599, 514] on div "Спосіб доставки Нова Пошта (платна) Платник Отримувач Відправник Прізвище отрим…" at bounding box center [621, 184] width 388 height 717
click at [757, 543] on div "Зберегти" at bounding box center [769, 556] width 68 height 26
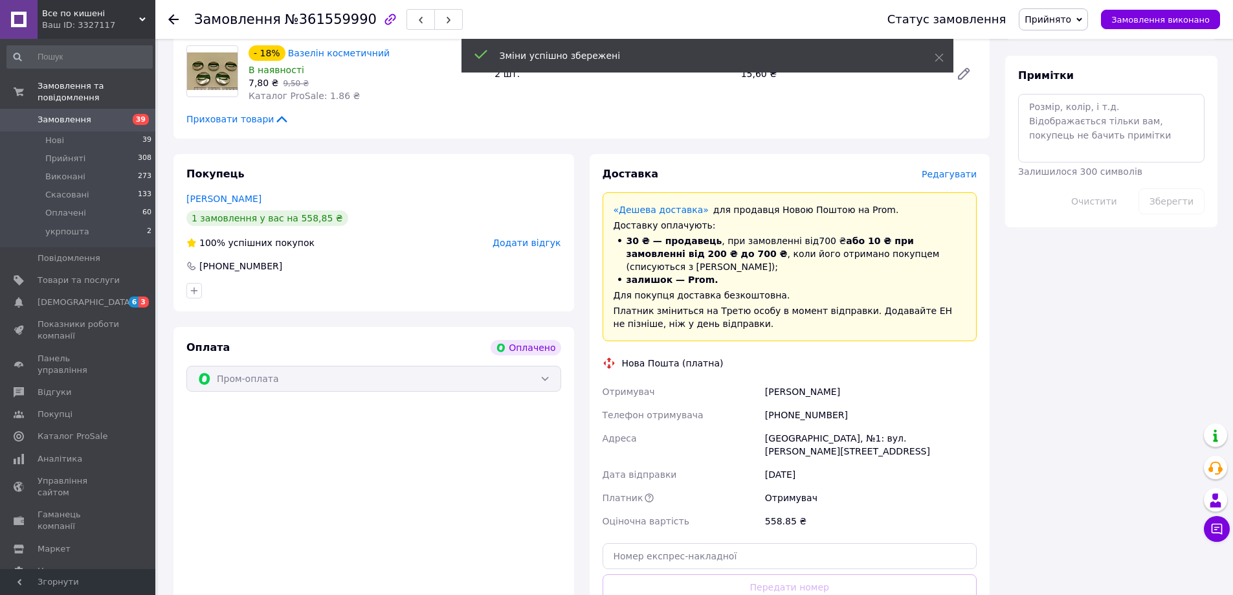
scroll to position [906, 0]
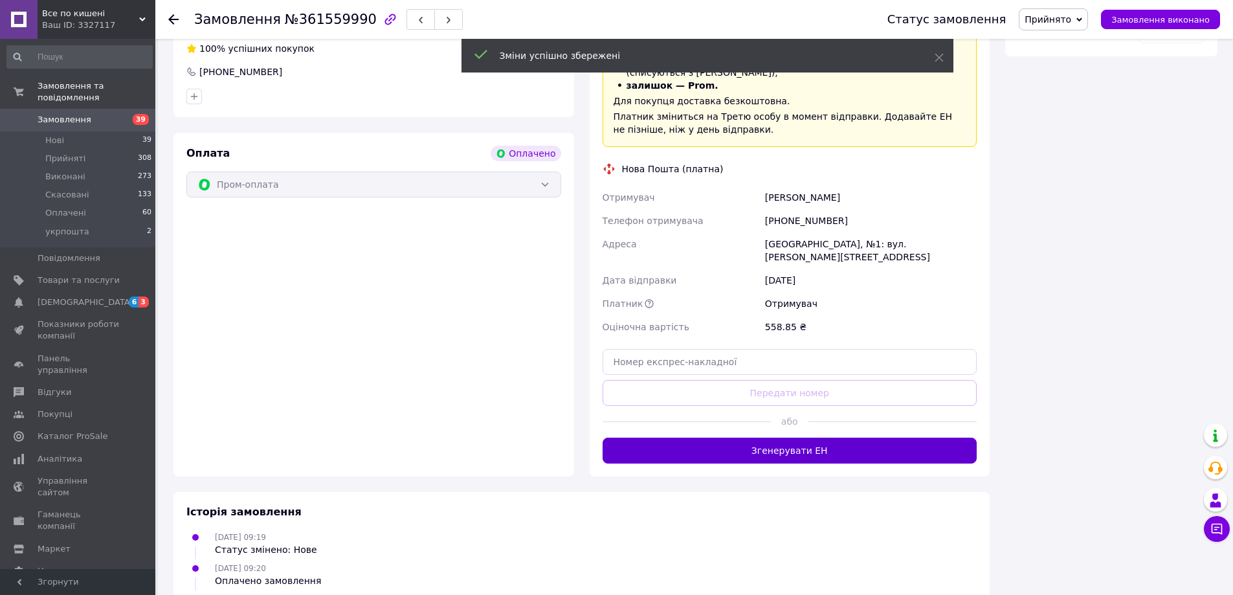
click at [843, 438] on button "Згенерувати ЕН" at bounding box center [790, 451] width 375 height 26
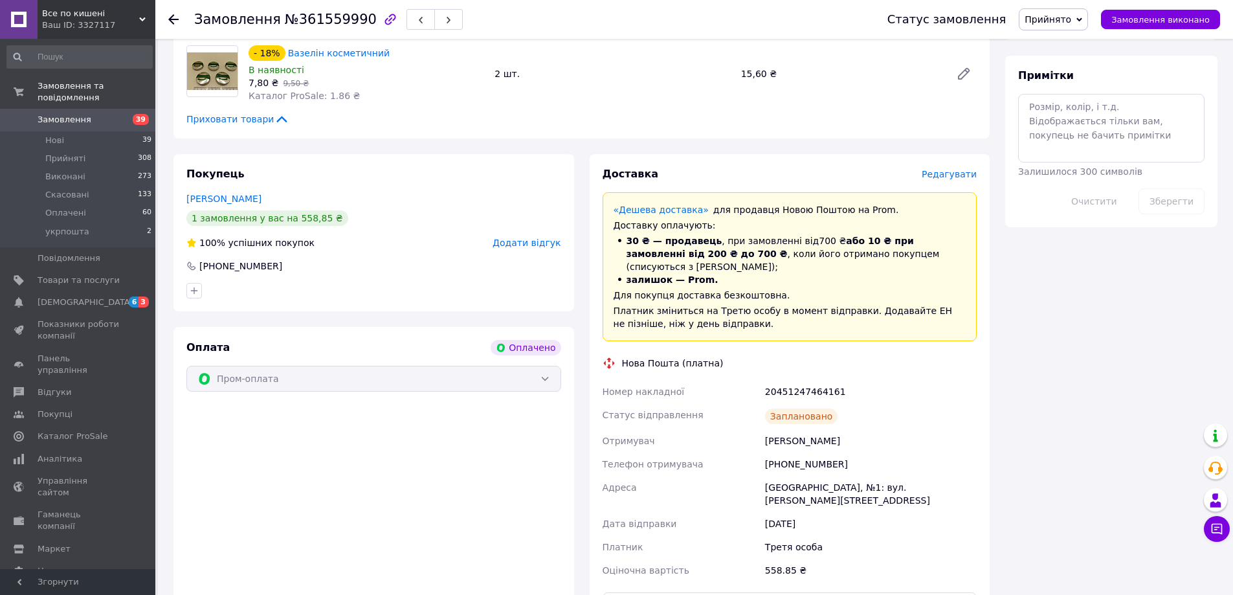
scroll to position [842, 0]
